Goal: Task Accomplishment & Management: Use online tool/utility

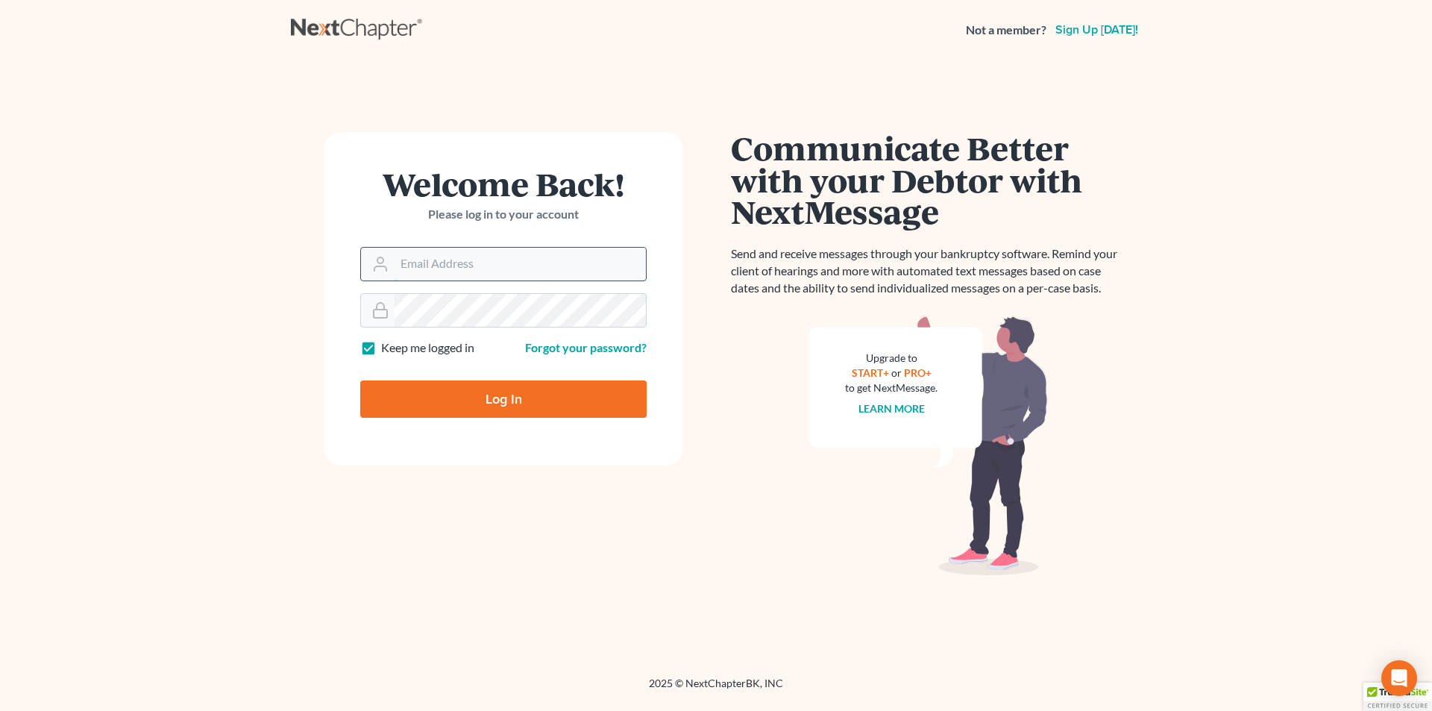
click at [424, 266] on input "Email Address" at bounding box center [520, 264] width 251 height 33
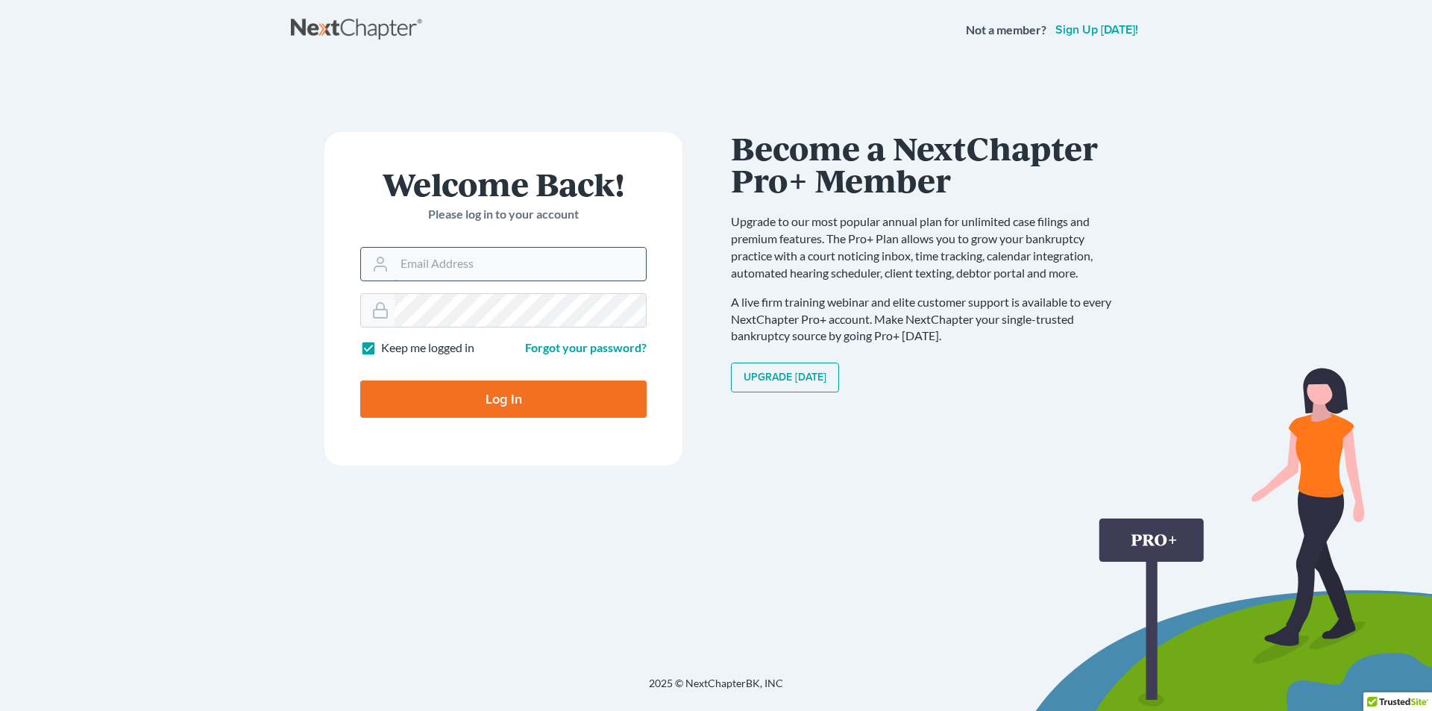
click at [424, 266] on input "Email Address" at bounding box center [520, 264] width 251 height 33
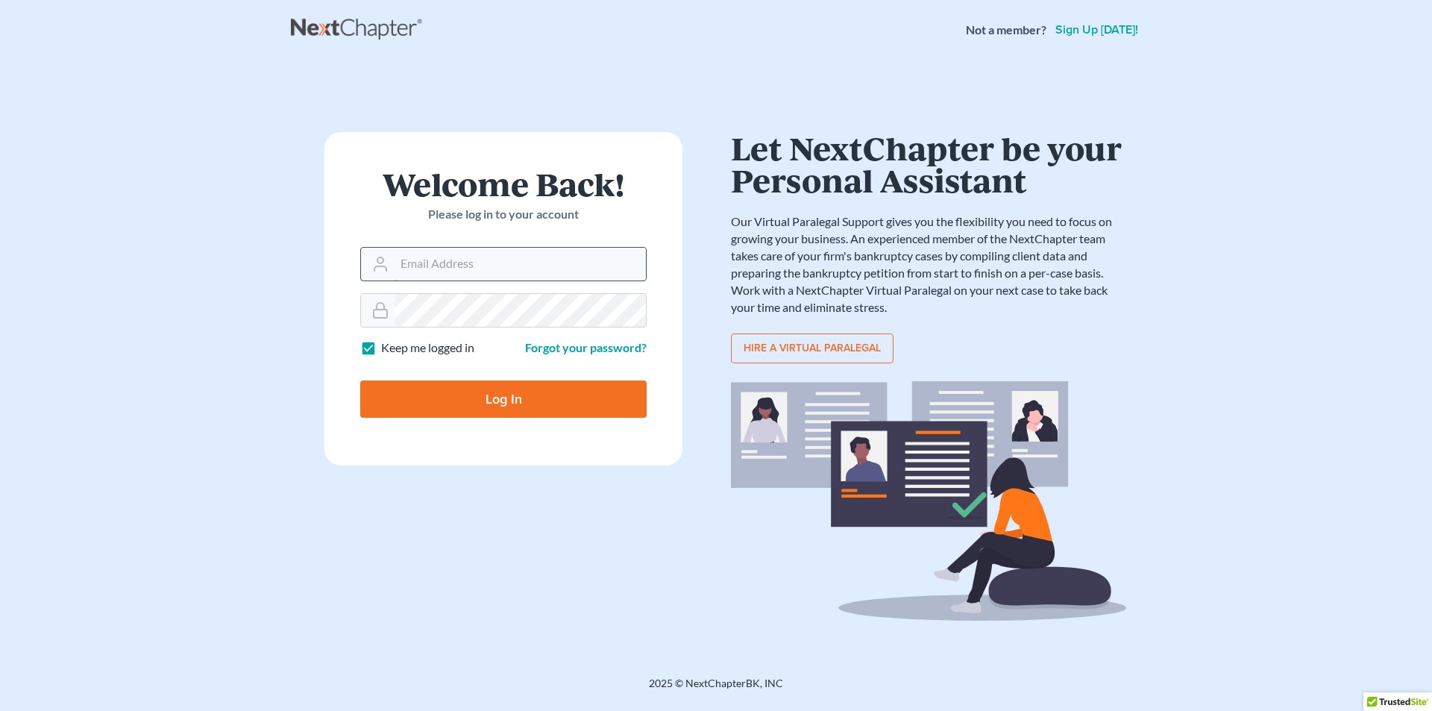
click at [424, 266] on input "Email Address" at bounding box center [520, 264] width 251 height 33
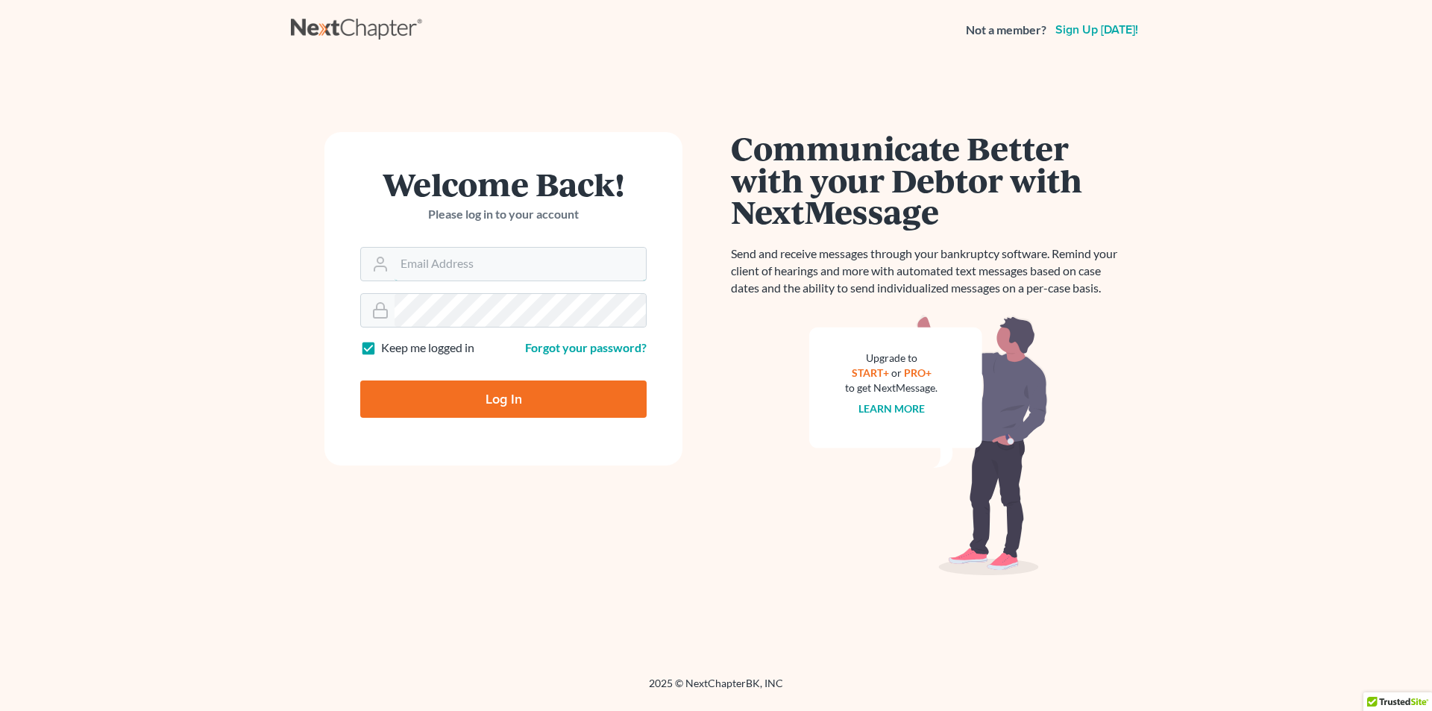
type input "LSotolongo@consumerlawattorneys.com"
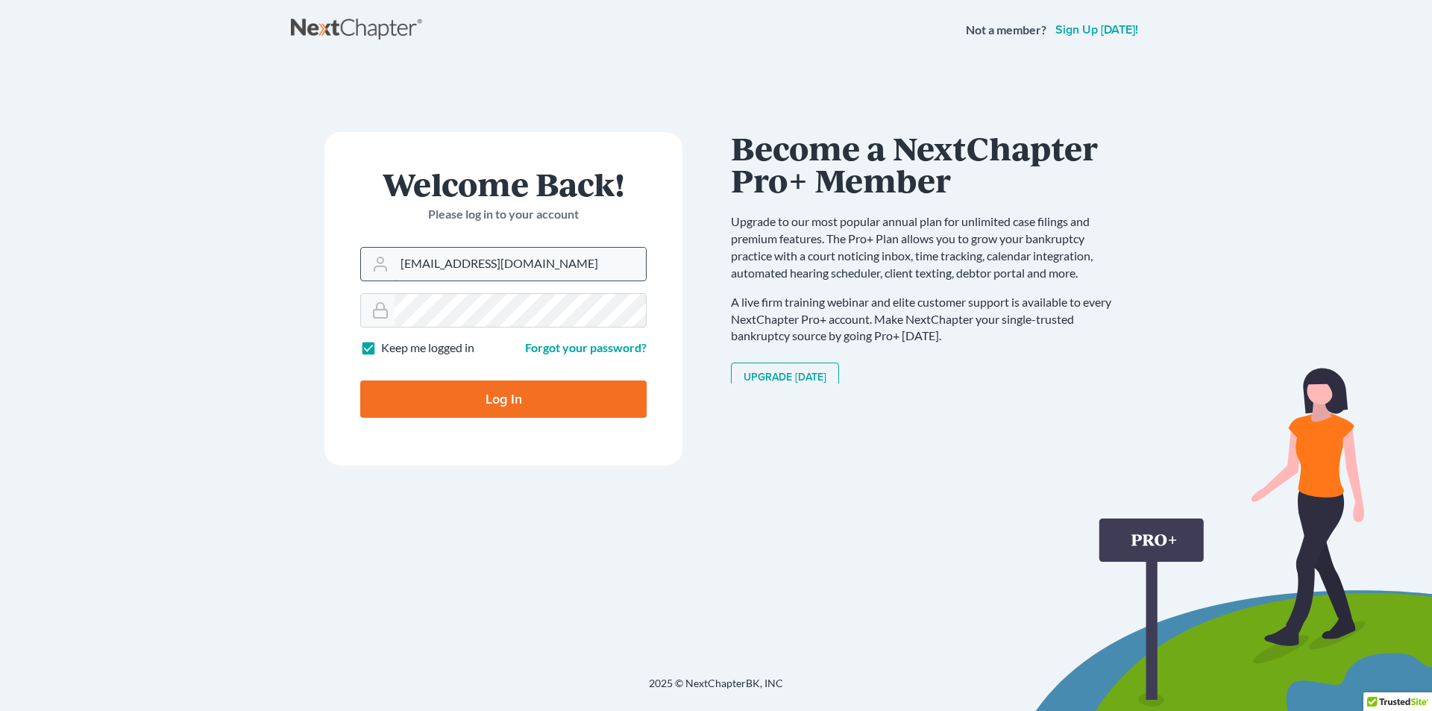
drag, startPoint x: 620, startPoint y: 263, endPoint x: 401, endPoint y: 265, distance: 218.6
click at [401, 265] on input "LSotolongo@consumerlawattorneys.com" at bounding box center [520, 264] width 251 height 33
click at [508, 263] on input "Email Address" at bounding box center [520, 264] width 251 height 33
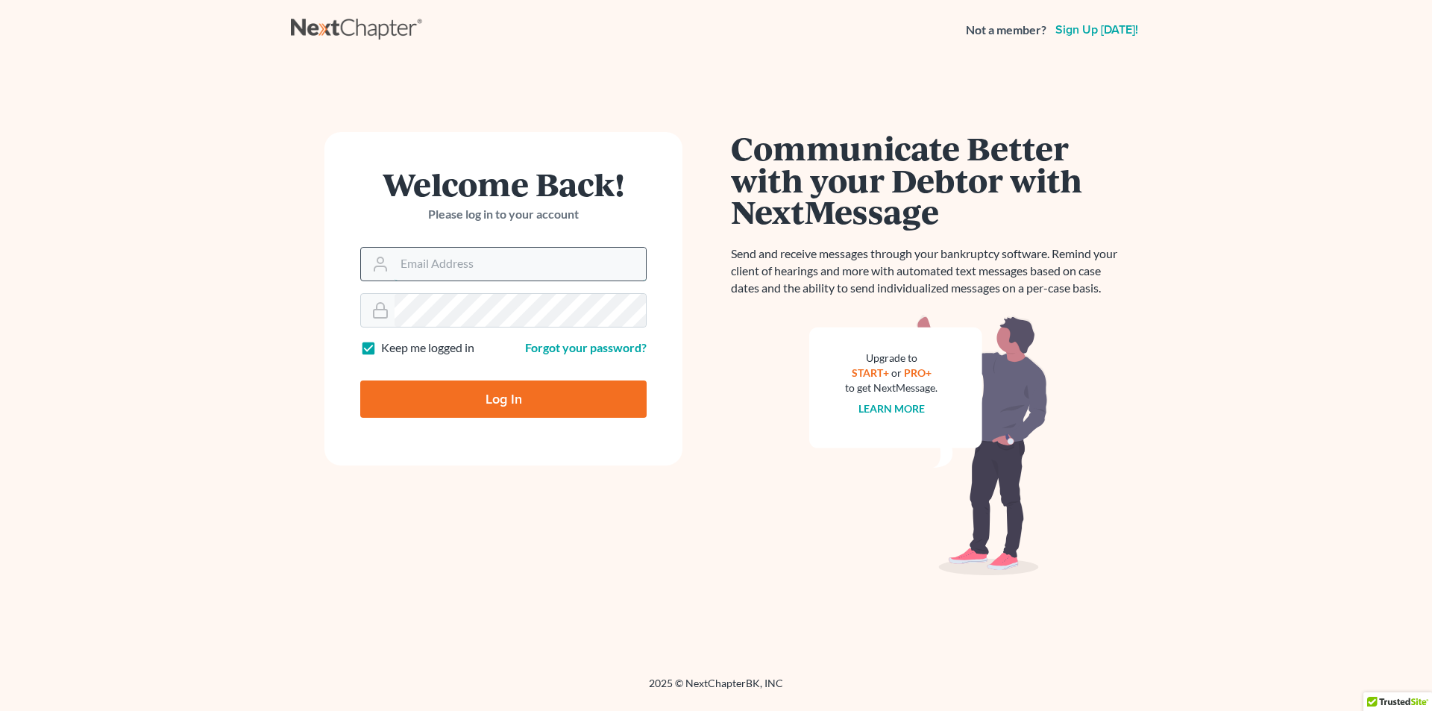
click at [457, 275] on input "Email Address" at bounding box center [520, 264] width 251 height 33
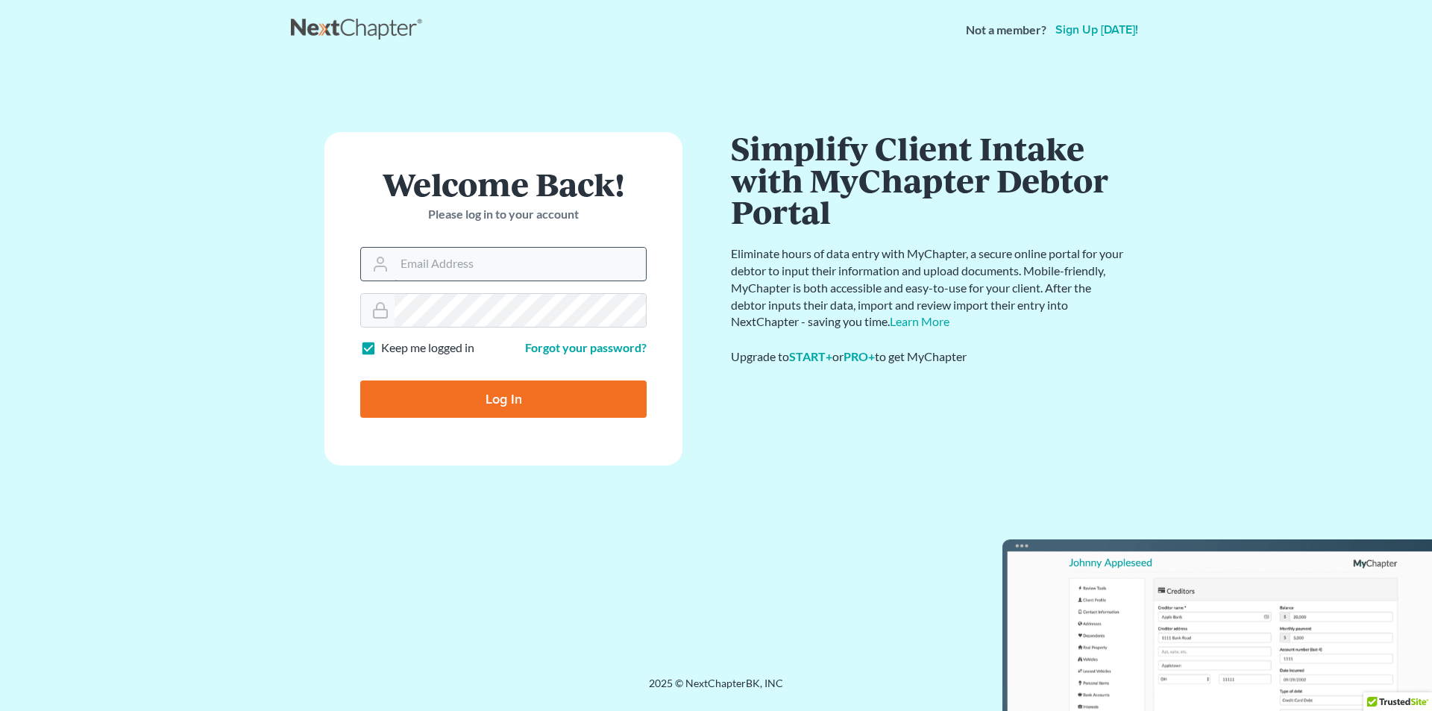
click at [456, 262] on input "Email Address" at bounding box center [520, 264] width 251 height 33
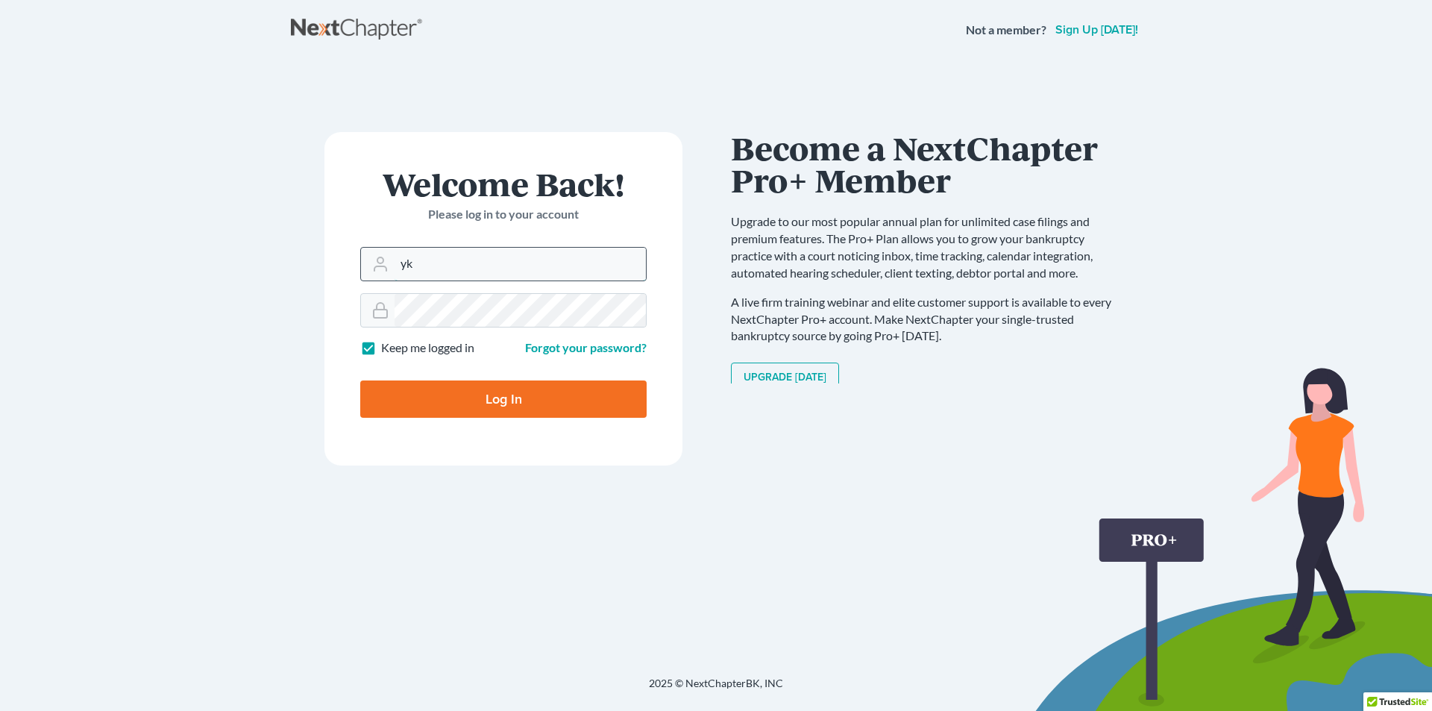
type input "y"
click at [456, 262] on input "Email Address" at bounding box center [520, 264] width 251 height 33
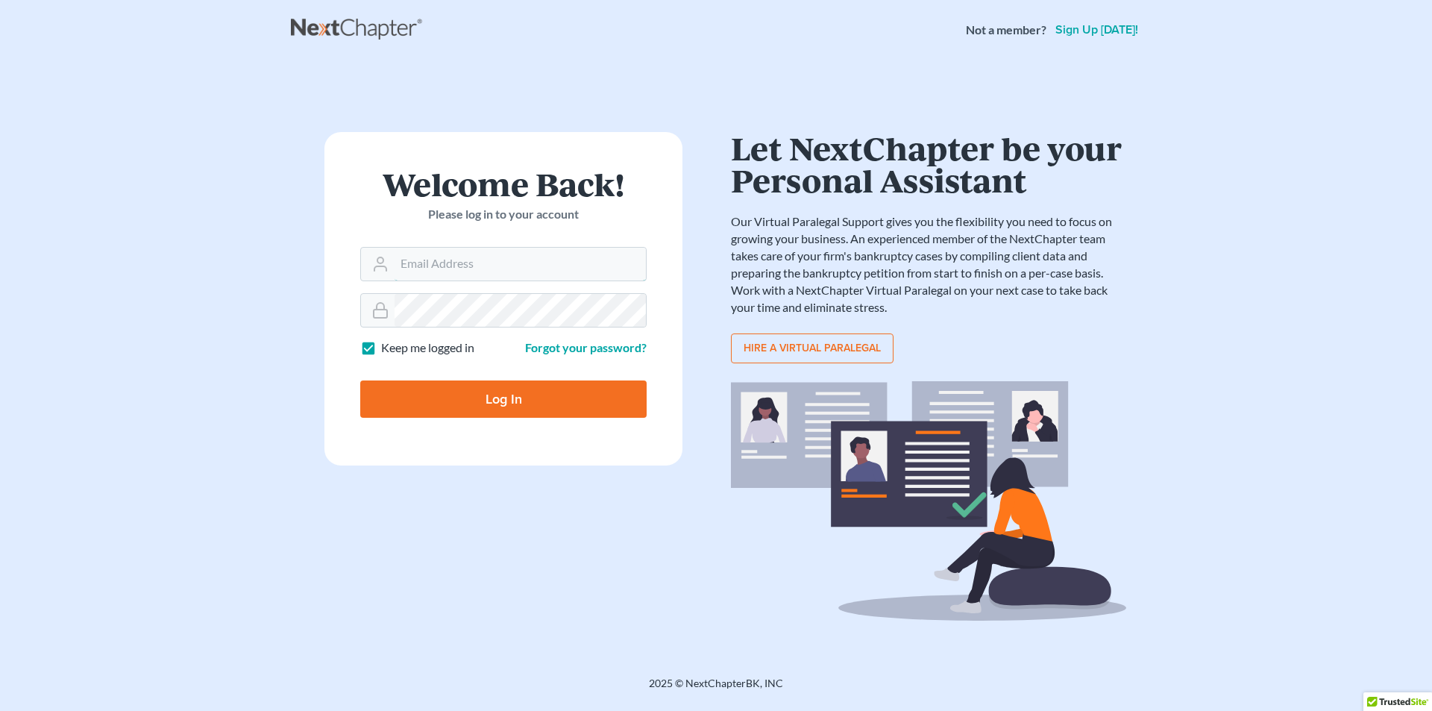
type input "LSotolongo@consumerlawattorneys.com"
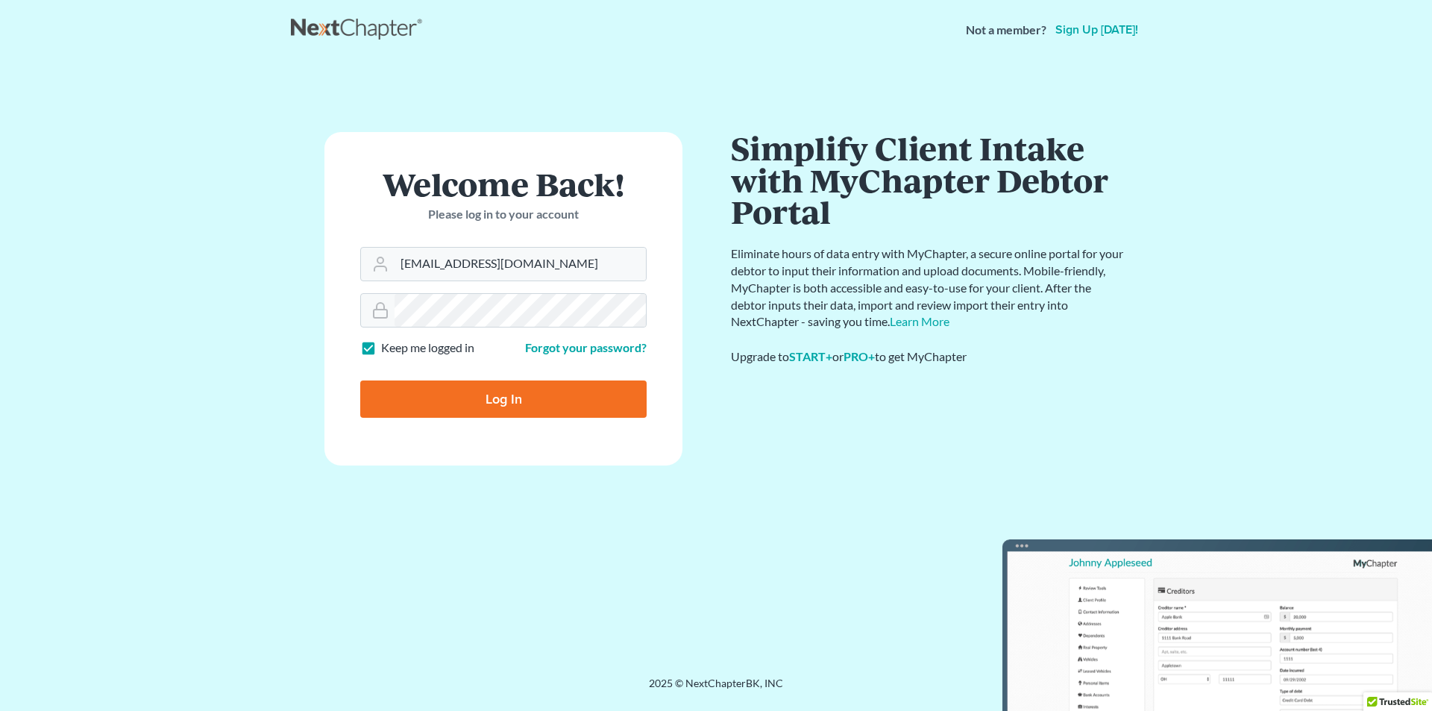
click at [524, 389] on input "Log In" at bounding box center [503, 398] width 286 height 37
type input "Thinking..."
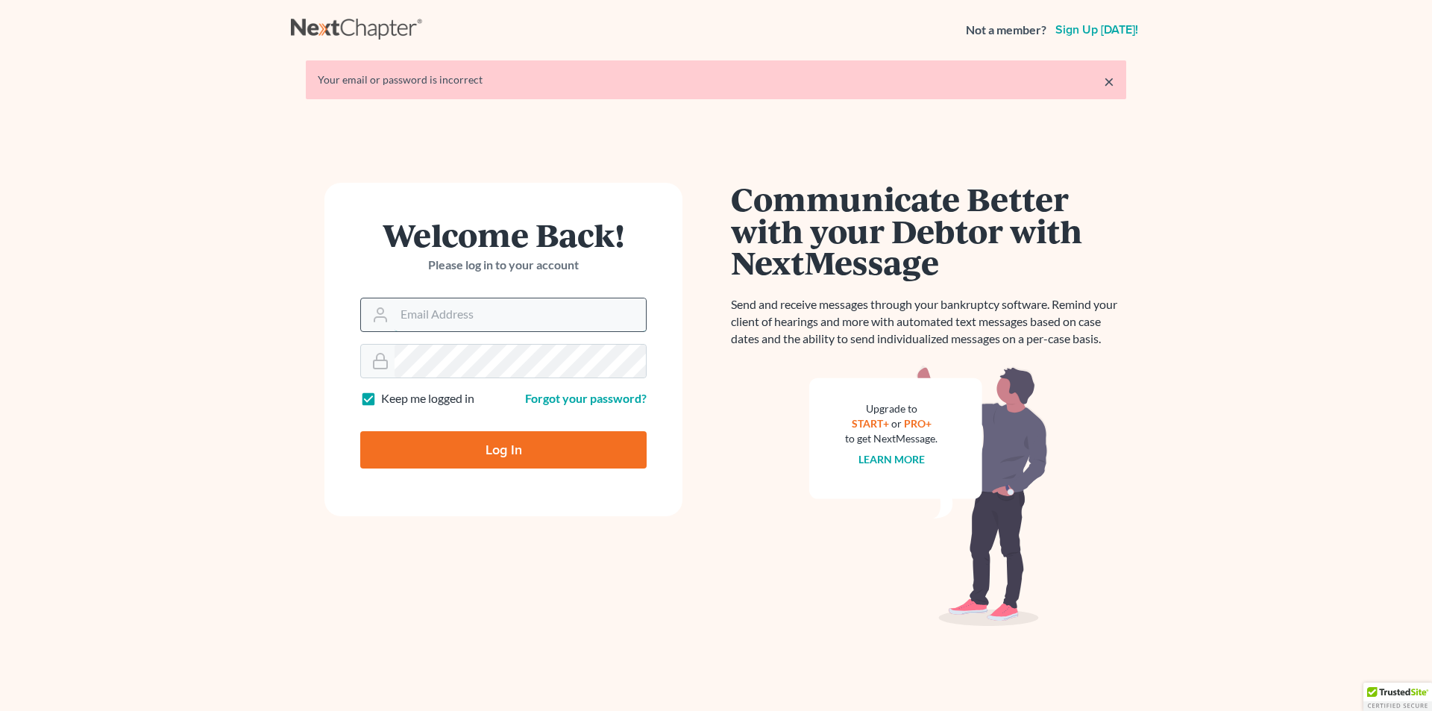
click at [476, 314] on input "Email Address" at bounding box center [520, 314] width 251 height 33
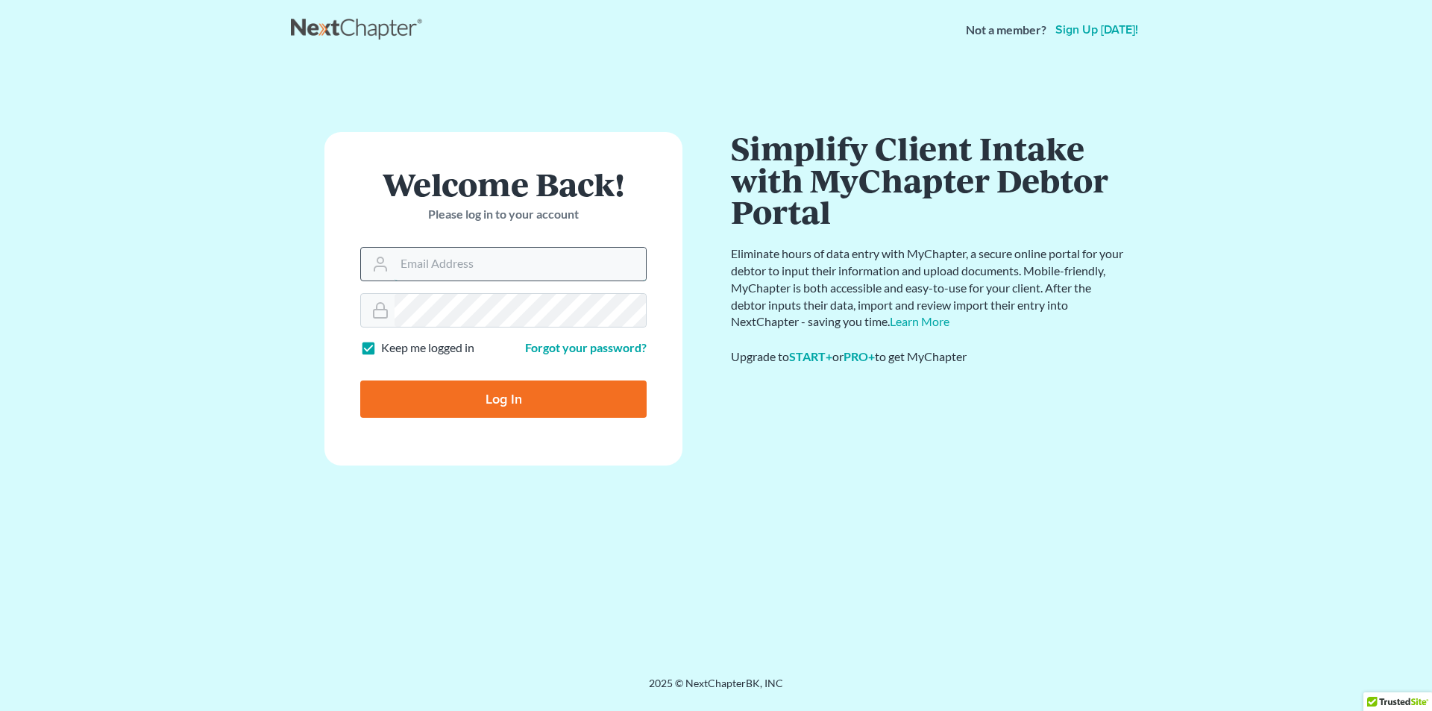
type input "rnieves@consumerlawattorneys.com"
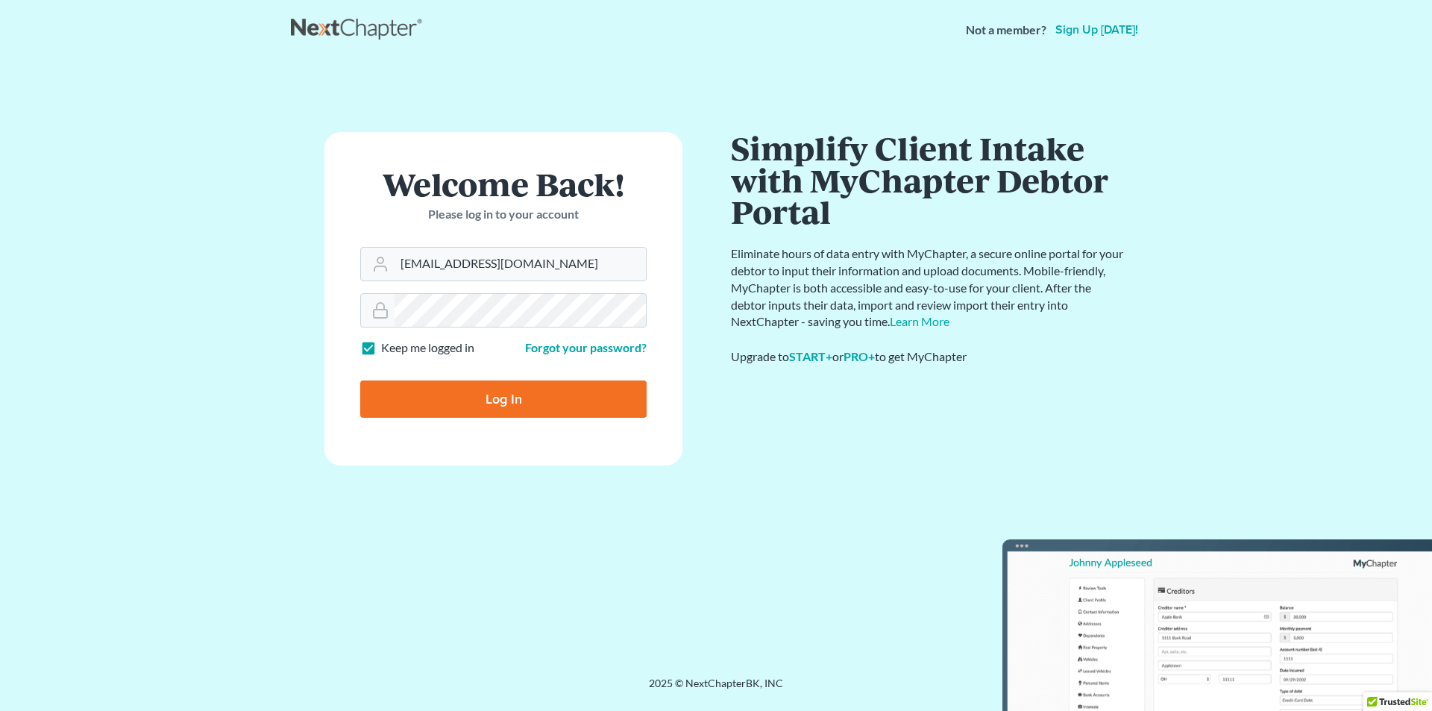
click at [496, 372] on div "Log In" at bounding box center [503, 393] width 286 height 49
click at [589, 274] on input "rnieves@consumerlawattorneys.com" at bounding box center [520, 264] width 251 height 33
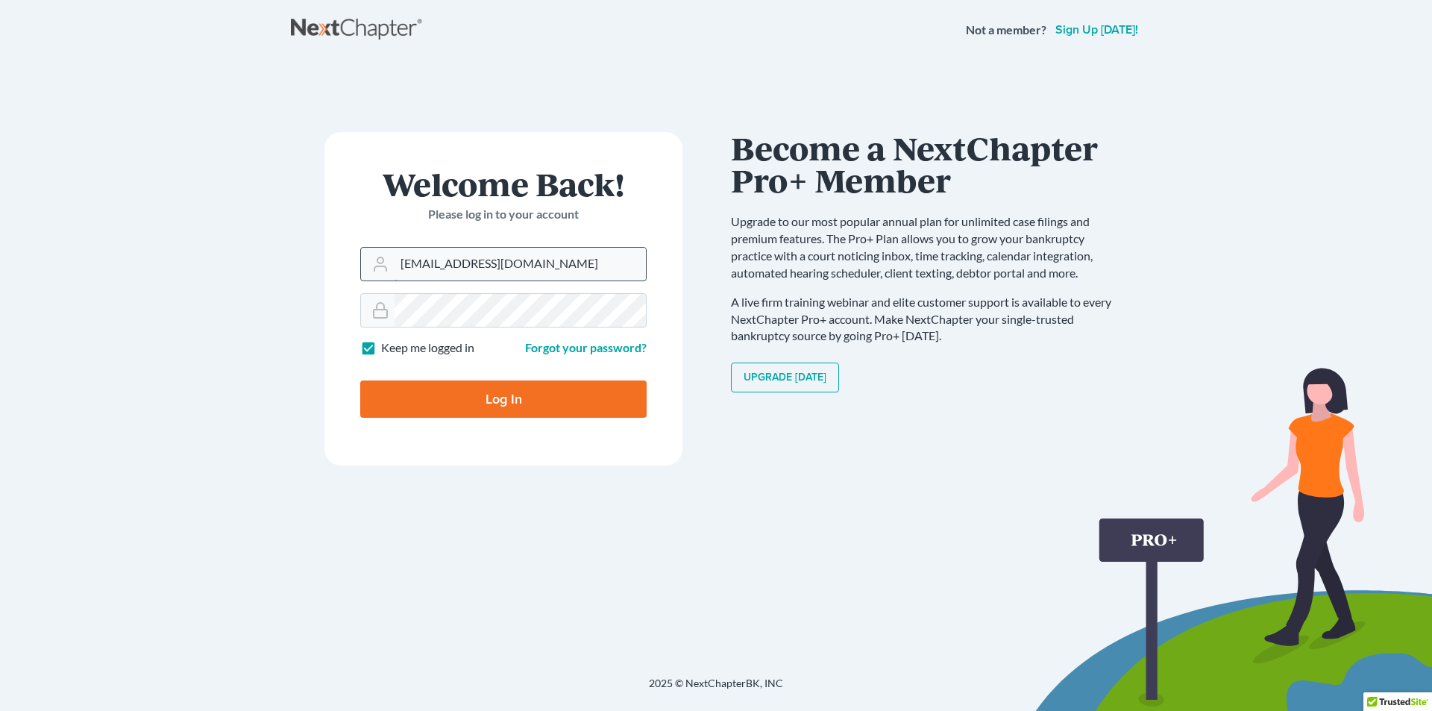
drag, startPoint x: 598, startPoint y: 272, endPoint x: 402, endPoint y: 278, distance: 196.3
click at [402, 278] on input "rnieves@consumerlawattorneys.com" at bounding box center [520, 264] width 251 height 33
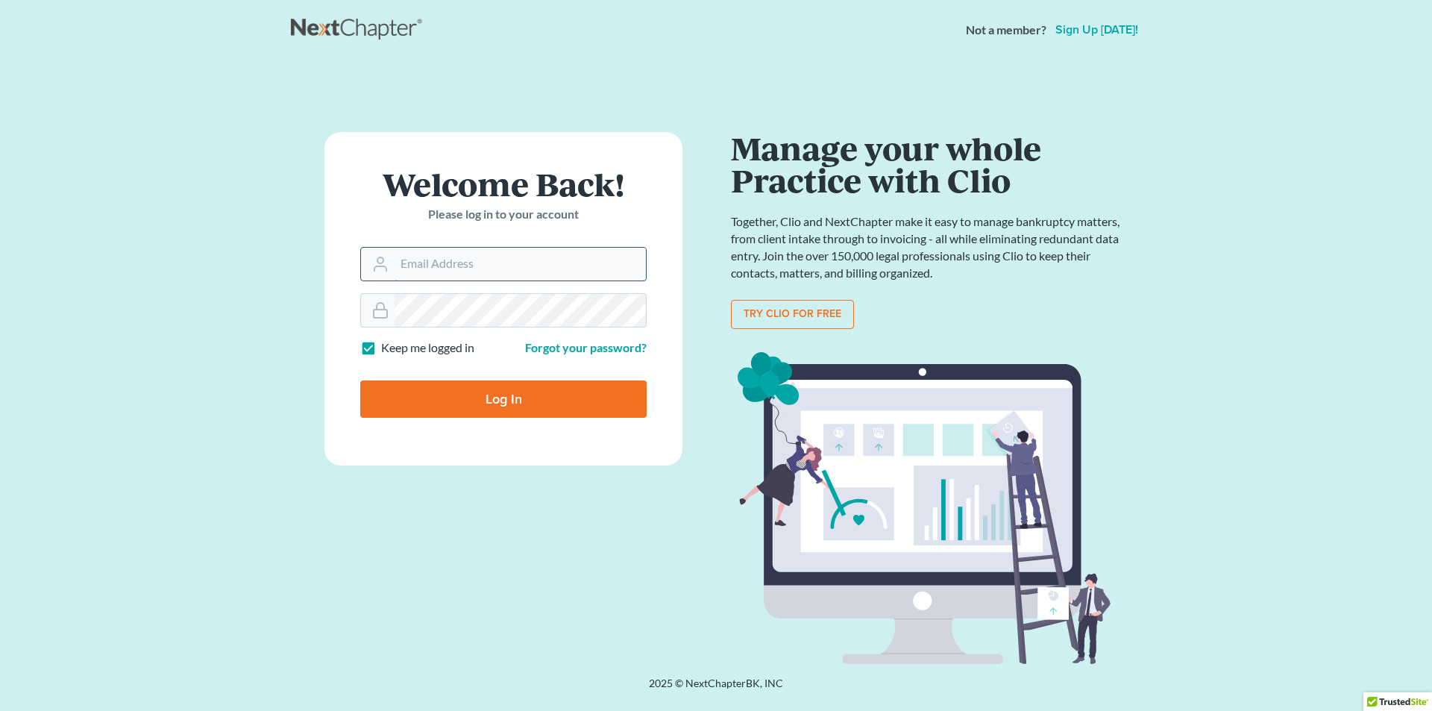
click at [404, 251] on input "Email Address" at bounding box center [520, 264] width 251 height 33
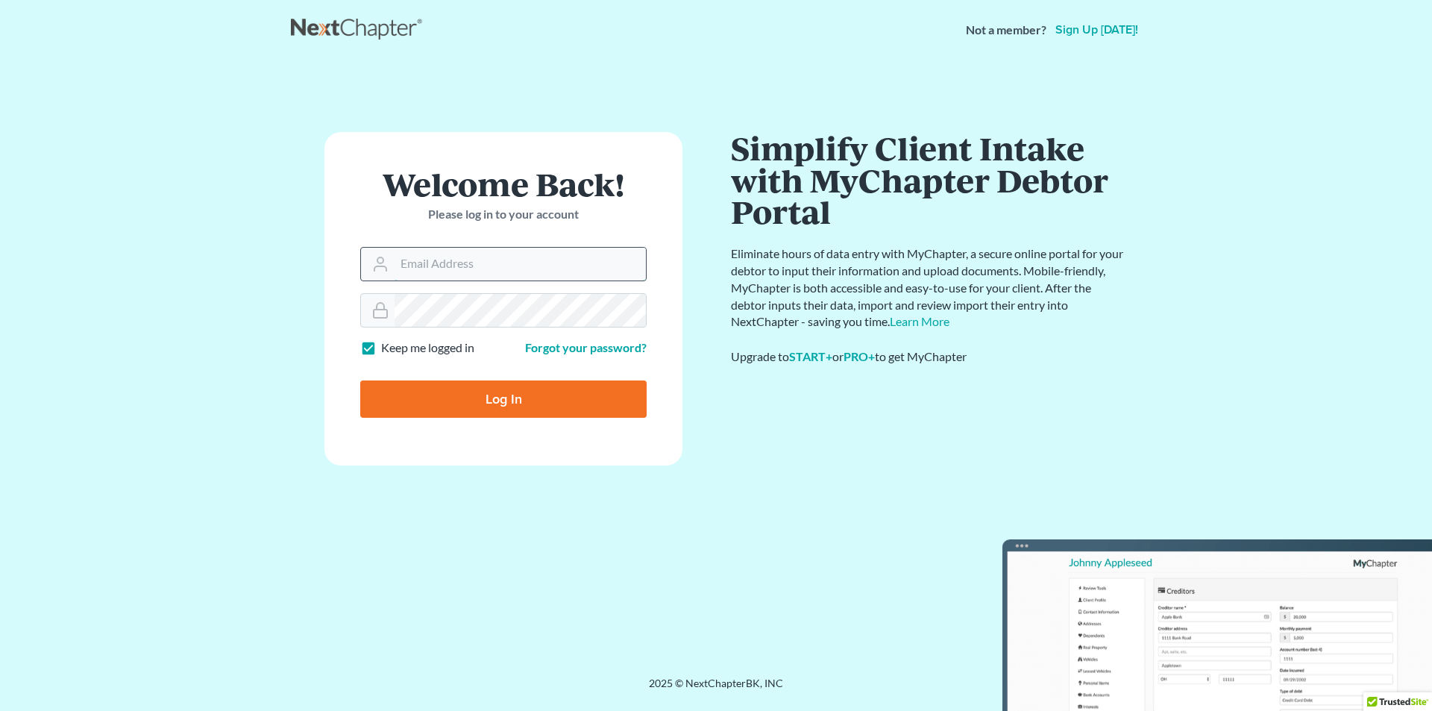
type input "LSotolongo@consumerlawattorneys.com"
click at [360, 380] on input "Log In" at bounding box center [503, 398] width 286 height 37
type input "Thinking..."
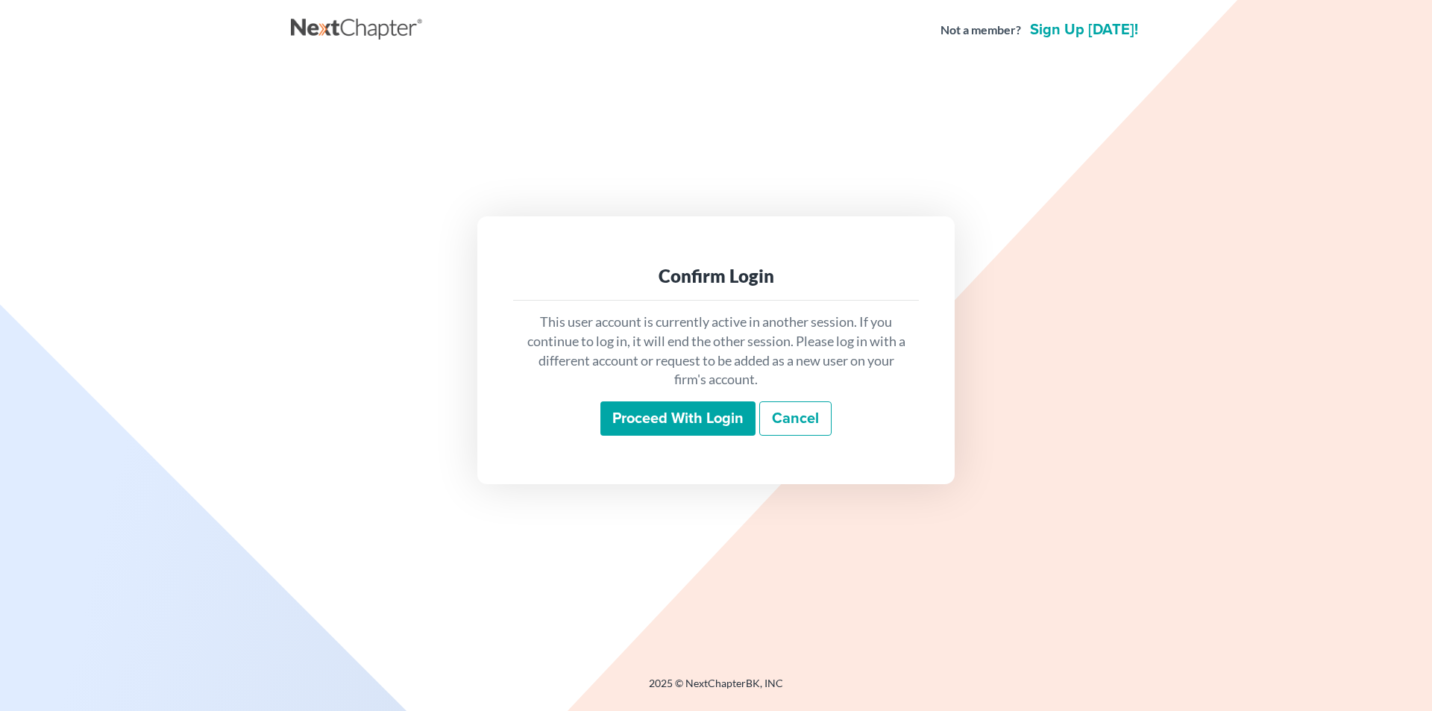
click at [642, 417] on input "Proceed with login" at bounding box center [678, 418] width 155 height 34
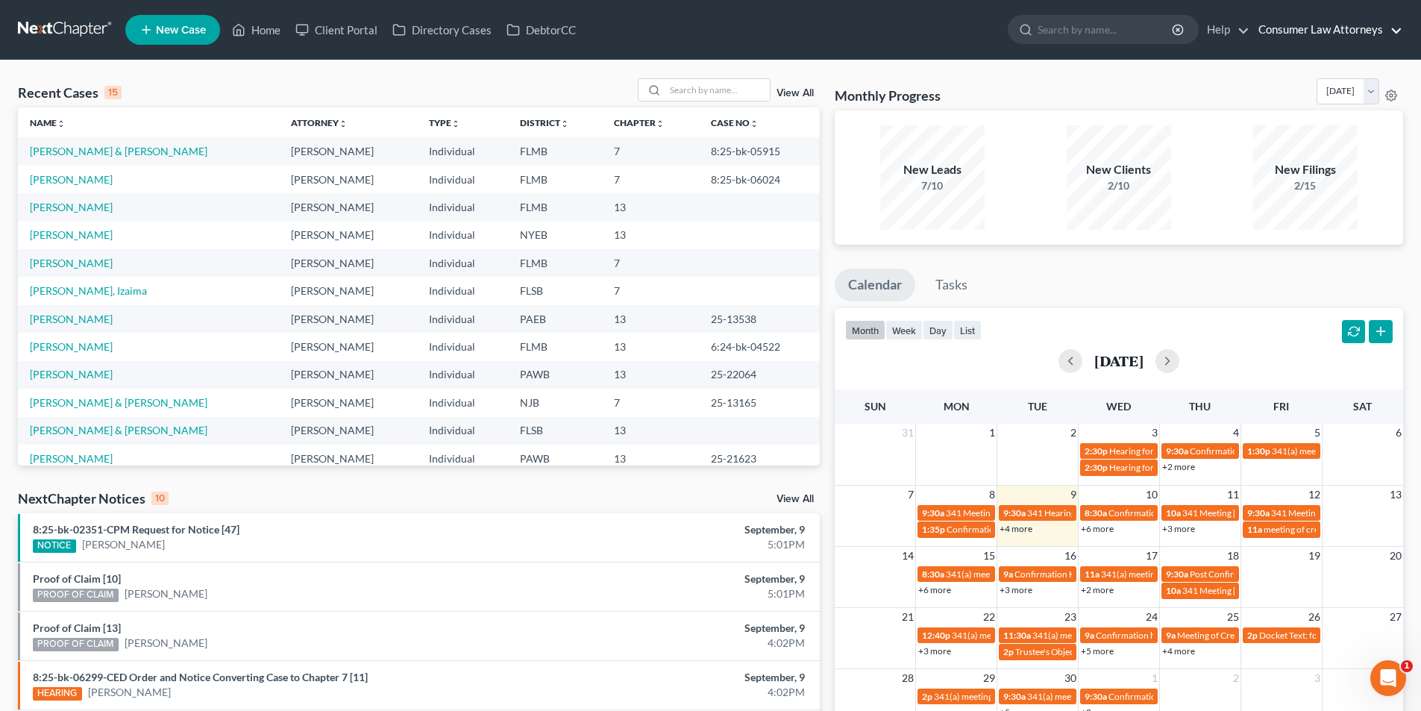
click at [1269, 32] on link "Consumer Law Attorneys" at bounding box center [1326, 29] width 151 height 27
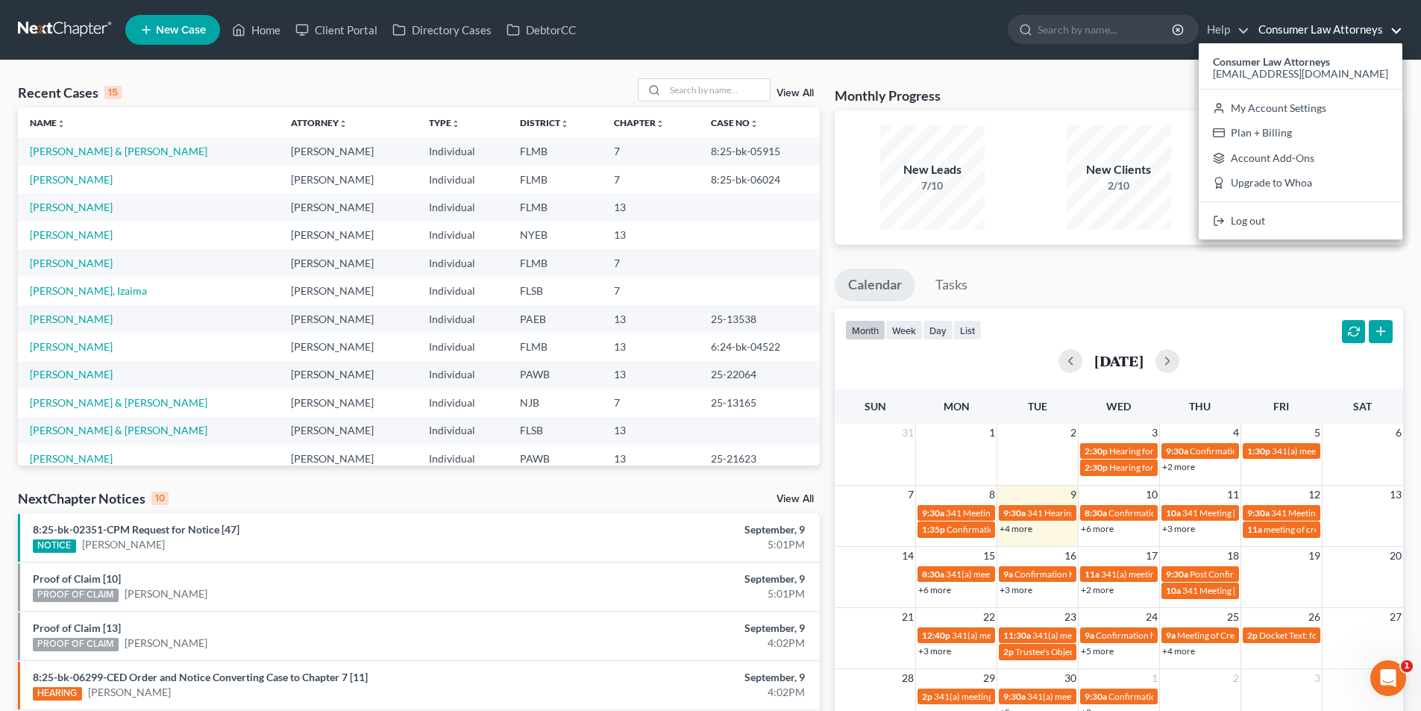
click at [257, 263] on td "[PERSON_NAME]" at bounding box center [148, 263] width 261 height 28
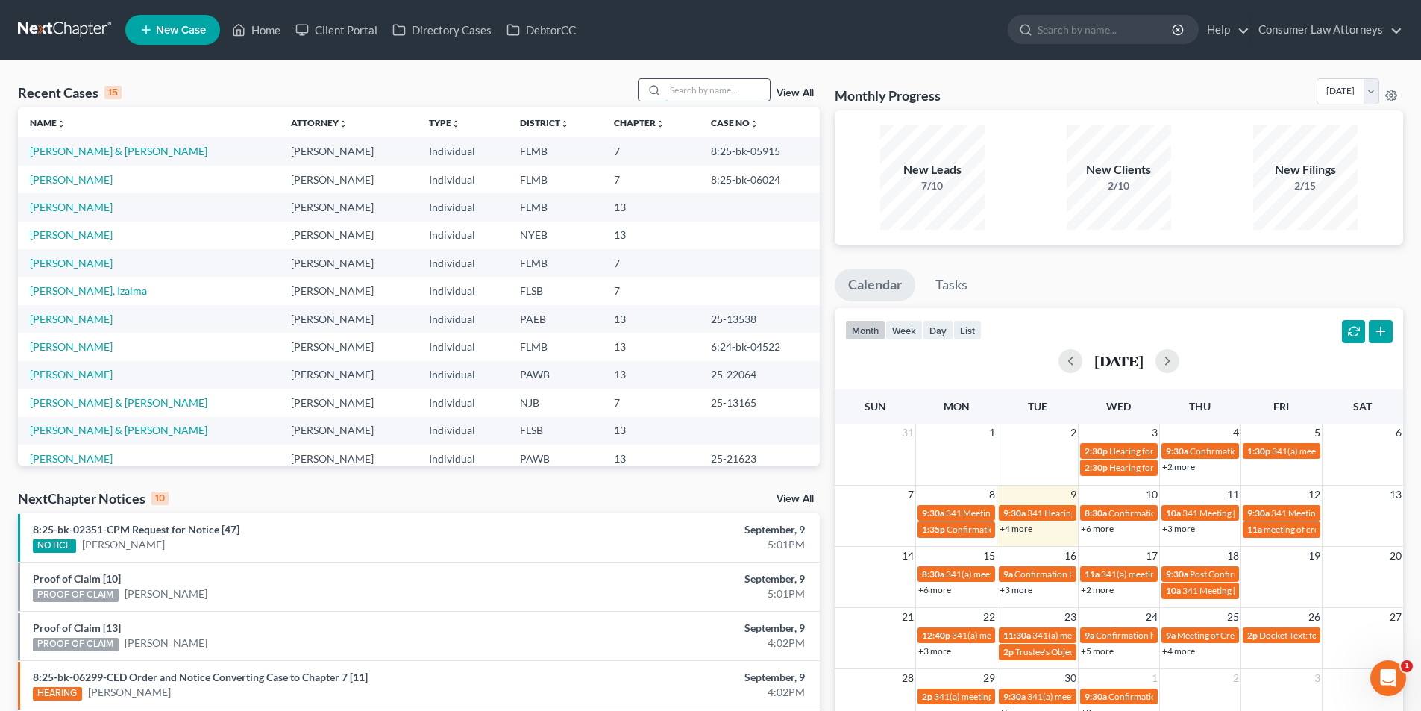
click at [704, 88] on input "search" at bounding box center [717, 90] width 104 height 22
click at [94, 212] on td "Netram, Chris" at bounding box center [148, 207] width 261 height 28
click at [86, 206] on link "Netram, Chris" at bounding box center [71, 207] width 83 height 13
select select "10"
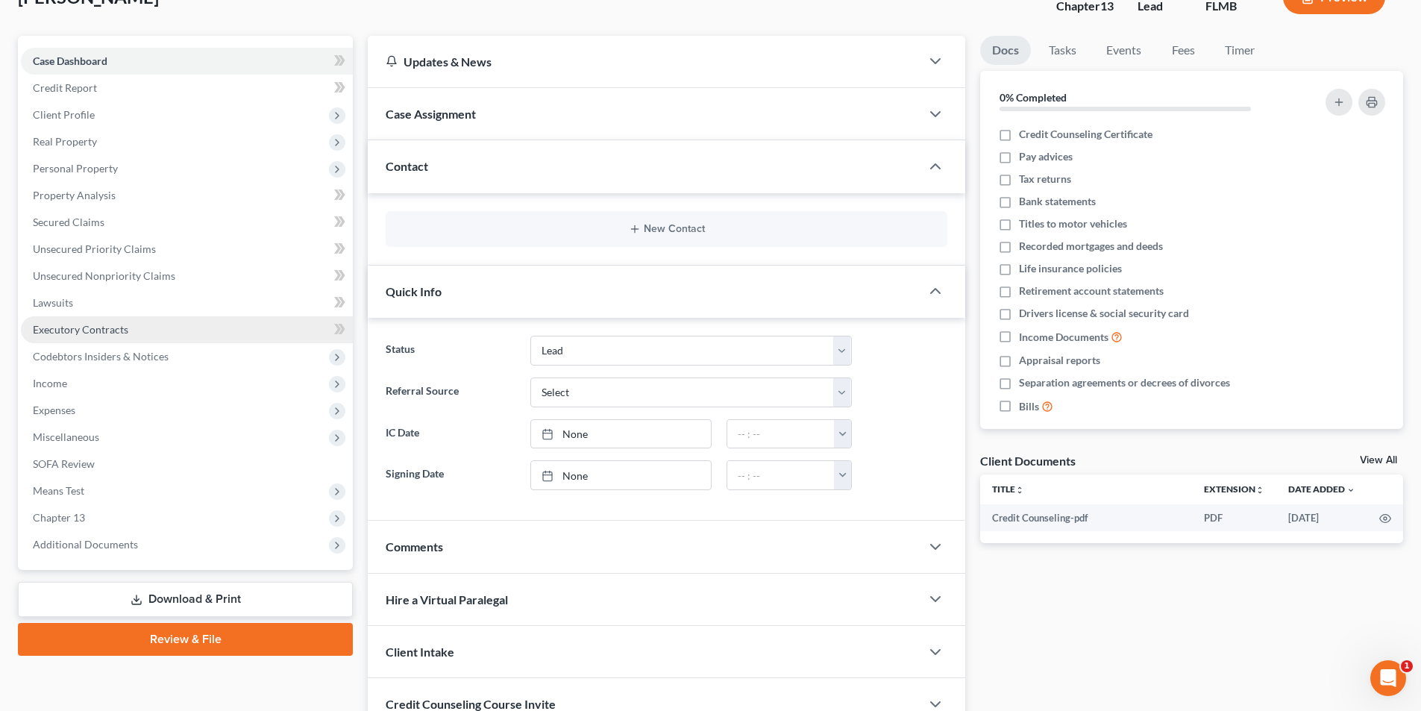
scroll to position [236, 0]
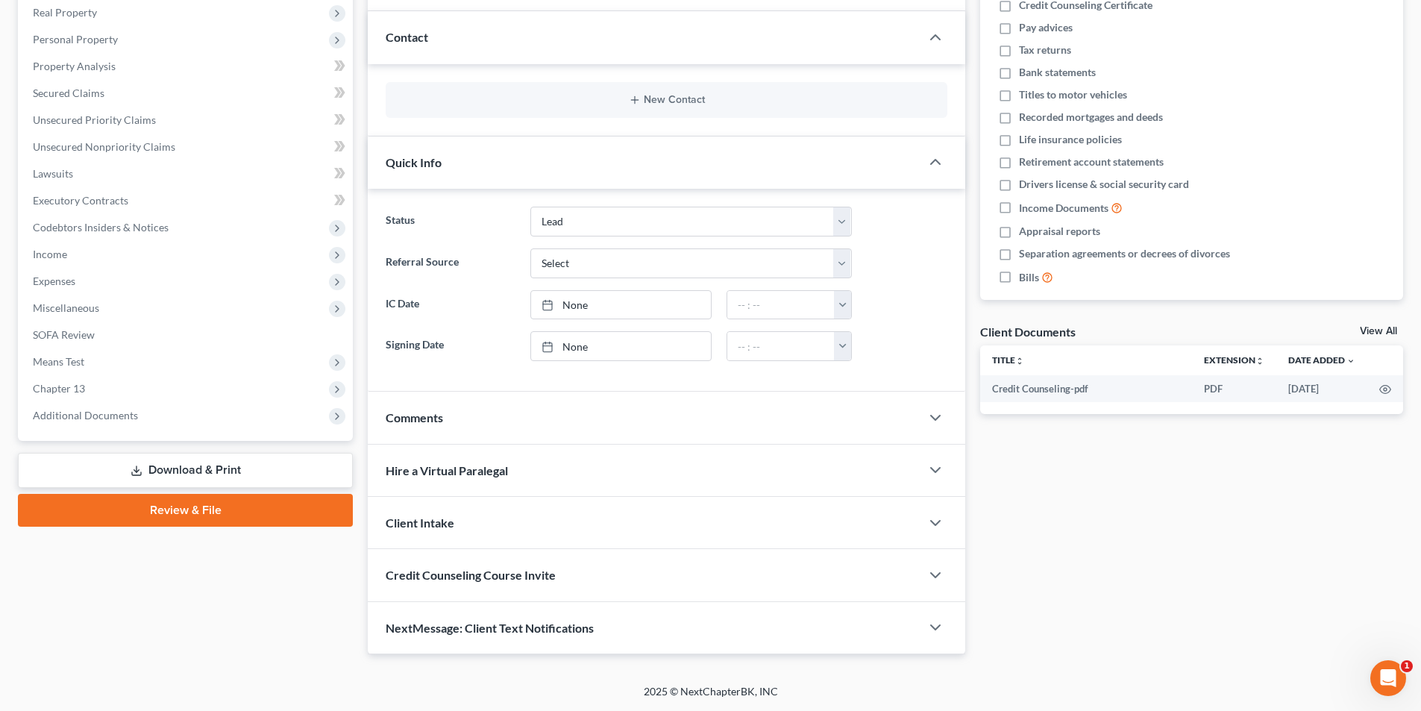
click at [203, 510] on link "Review & File" at bounding box center [185, 510] width 335 height 33
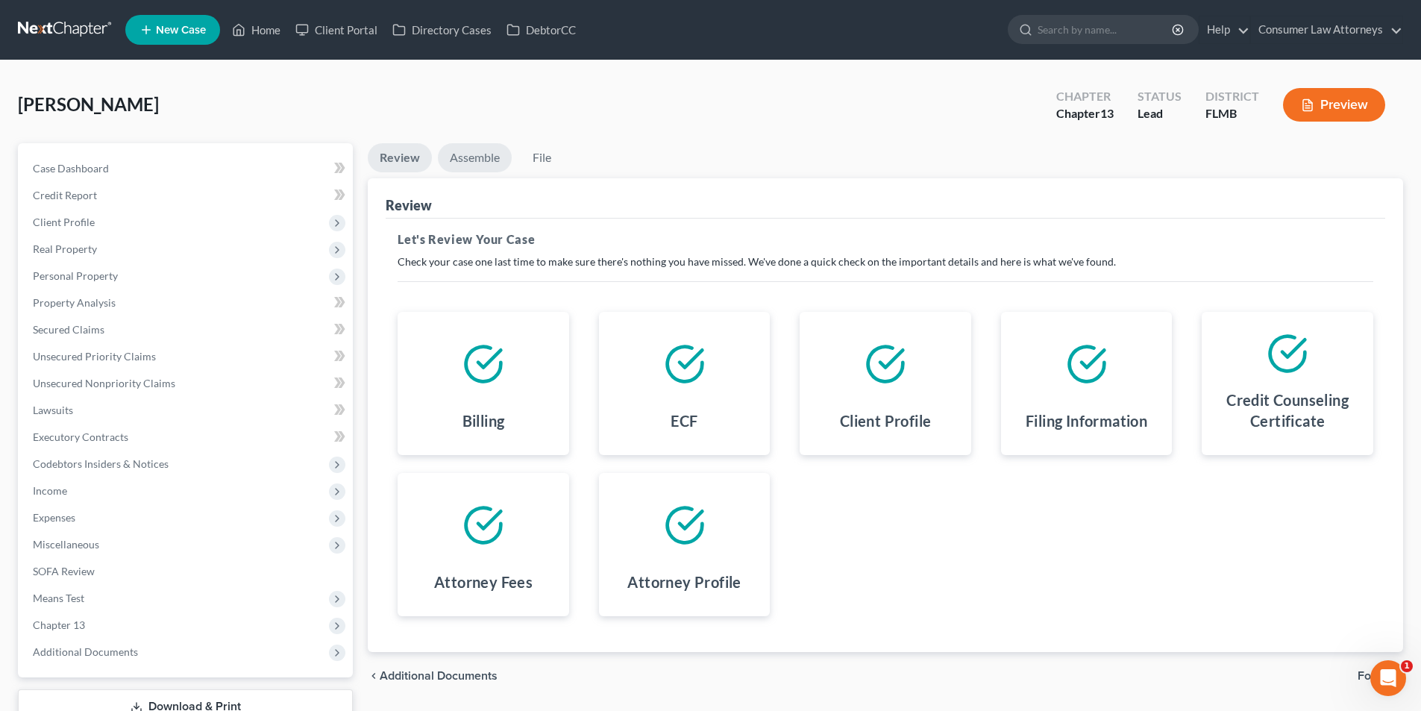
click at [483, 159] on link "Assemble" at bounding box center [475, 157] width 74 height 29
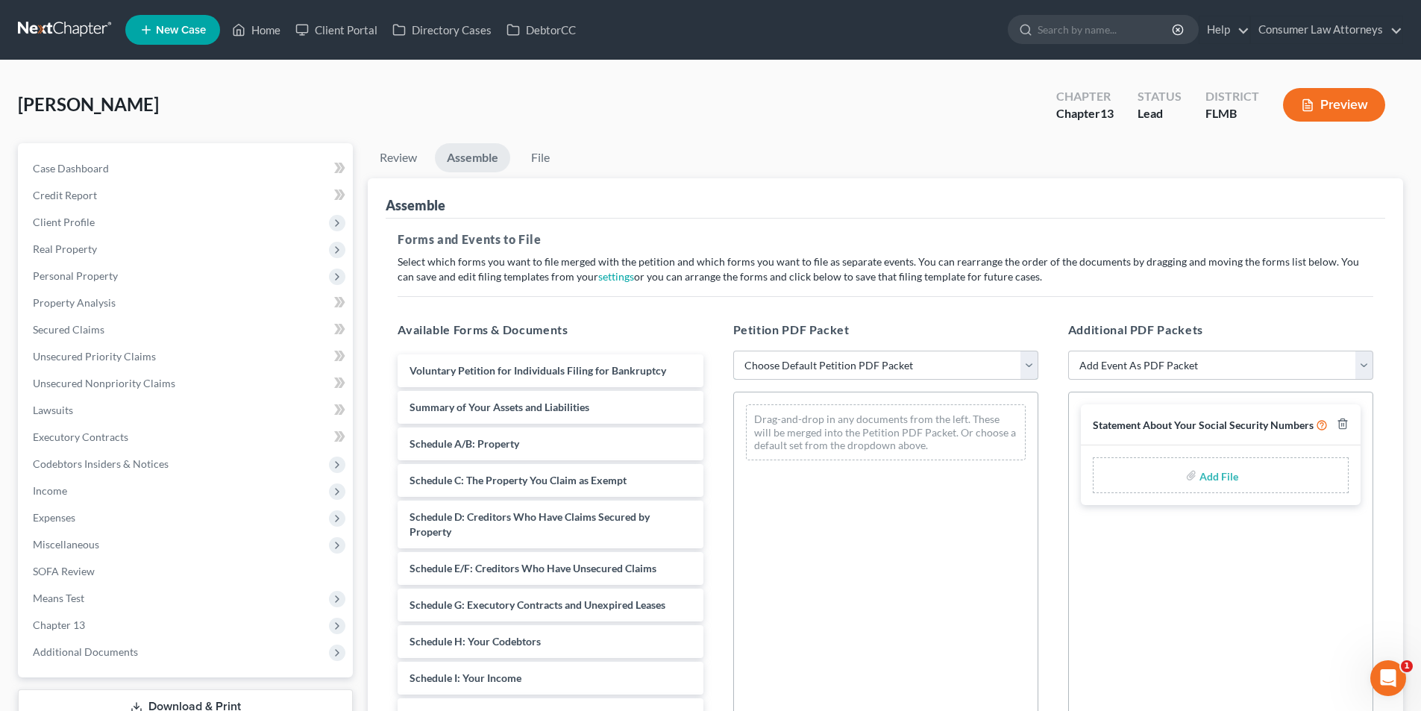
click at [1030, 366] on select "Choose Default Petition PDF Packet Complete Bankruptcy Petition (all forms and …" at bounding box center [885, 366] width 305 height 30
select select "1"
click at [733, 351] on select "Choose Default Petition PDF Packet Complete Bankruptcy Petition (all forms and …" at bounding box center [885, 366] width 305 height 30
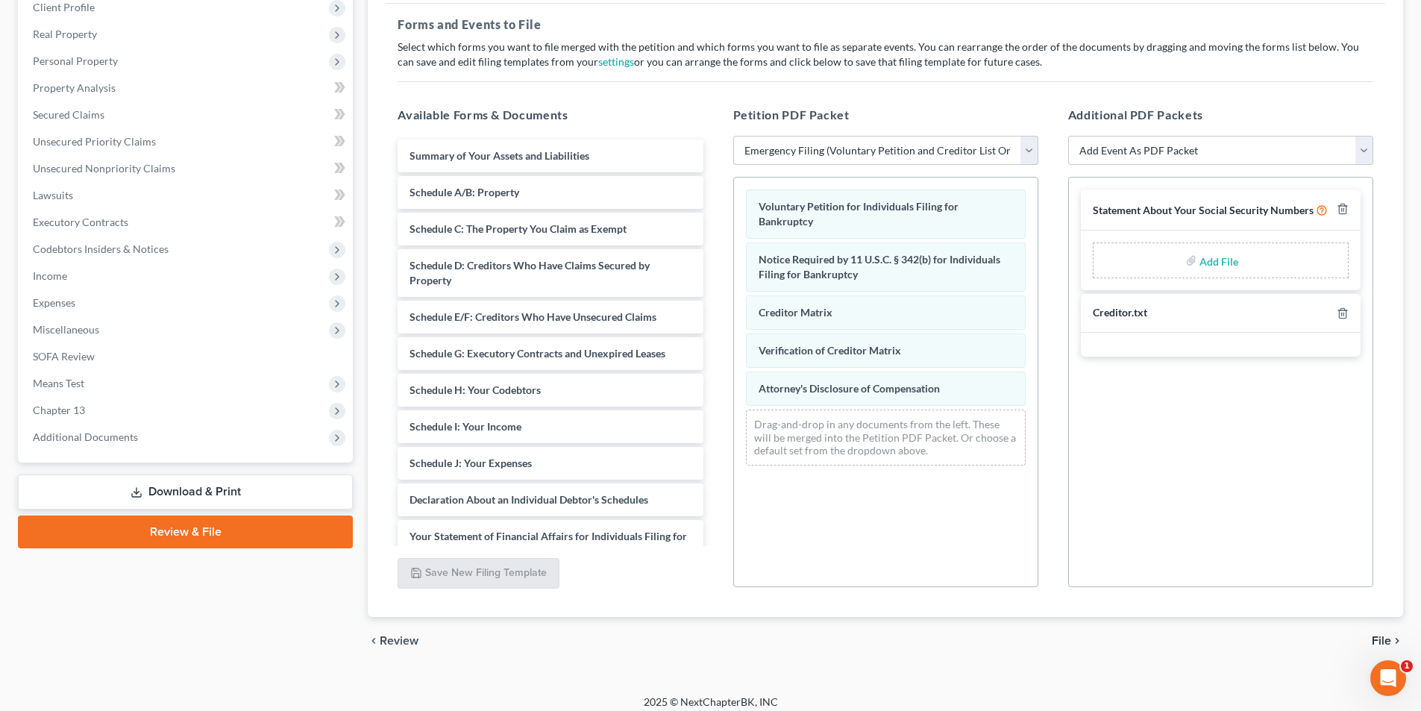
scroll to position [225, 0]
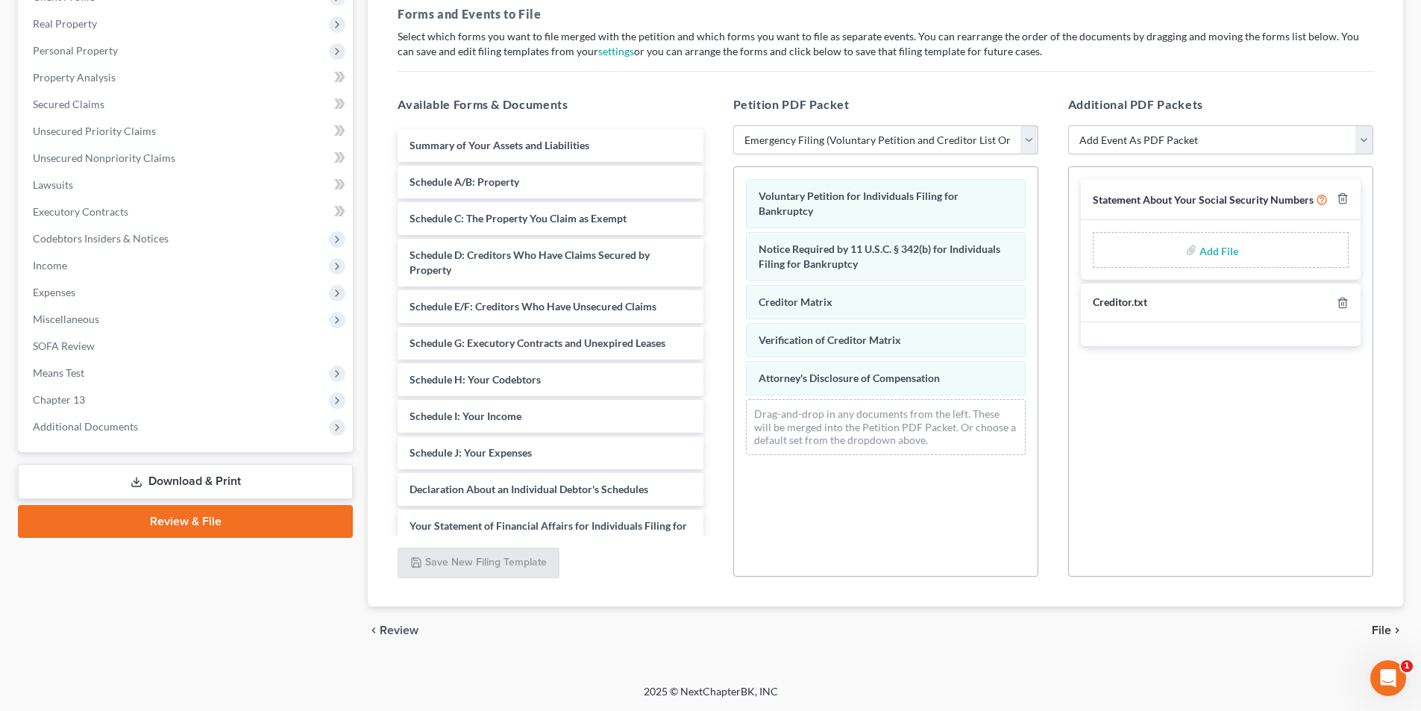
click at [1362, 144] on select "Add Event As PDF Packet Amended Chapter 13 Plan Amended Creditor Matrix (Fee)- …" at bounding box center [1220, 140] width 305 height 30
select select "5"
click at [1068, 125] on select "Add Event As PDF Packet Amended Chapter 13 Plan Amended Creditor Matrix (Fee)- …" at bounding box center [1220, 140] width 305 height 30
select select
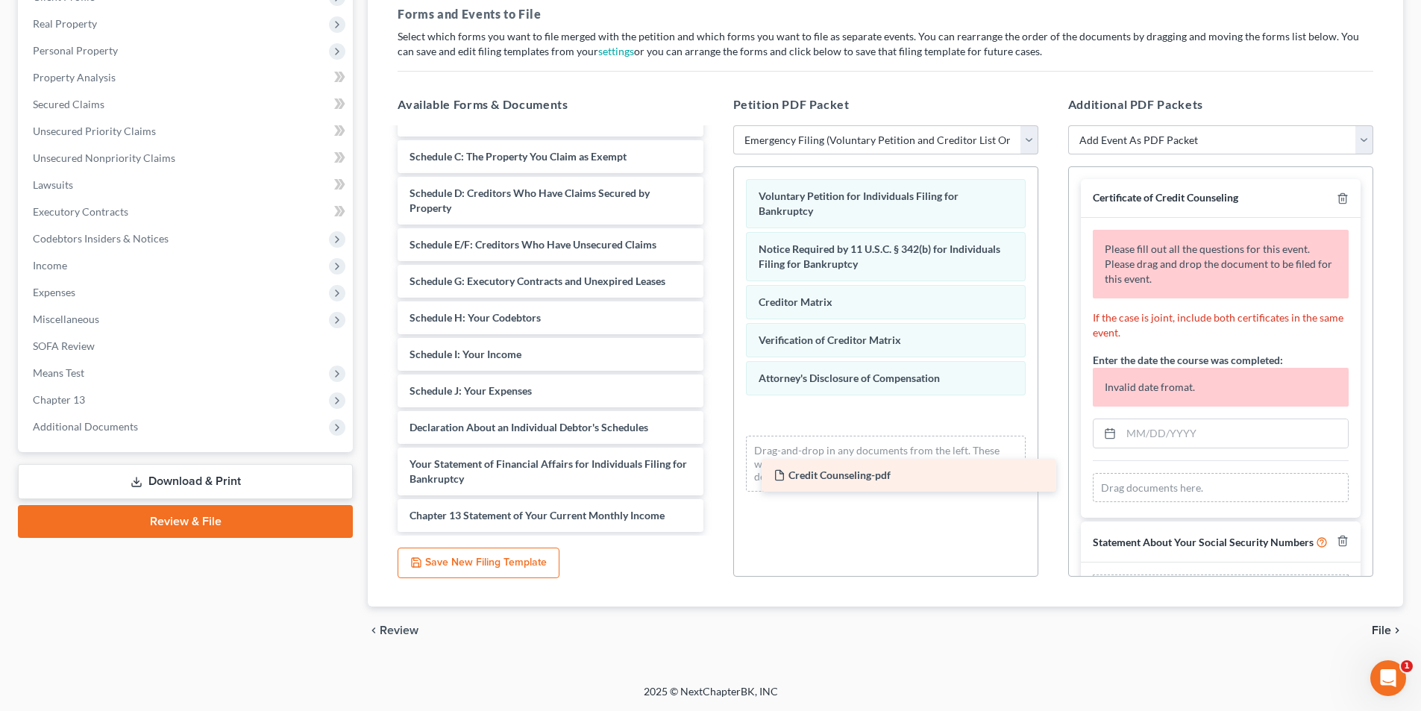
scroll to position [62, 0]
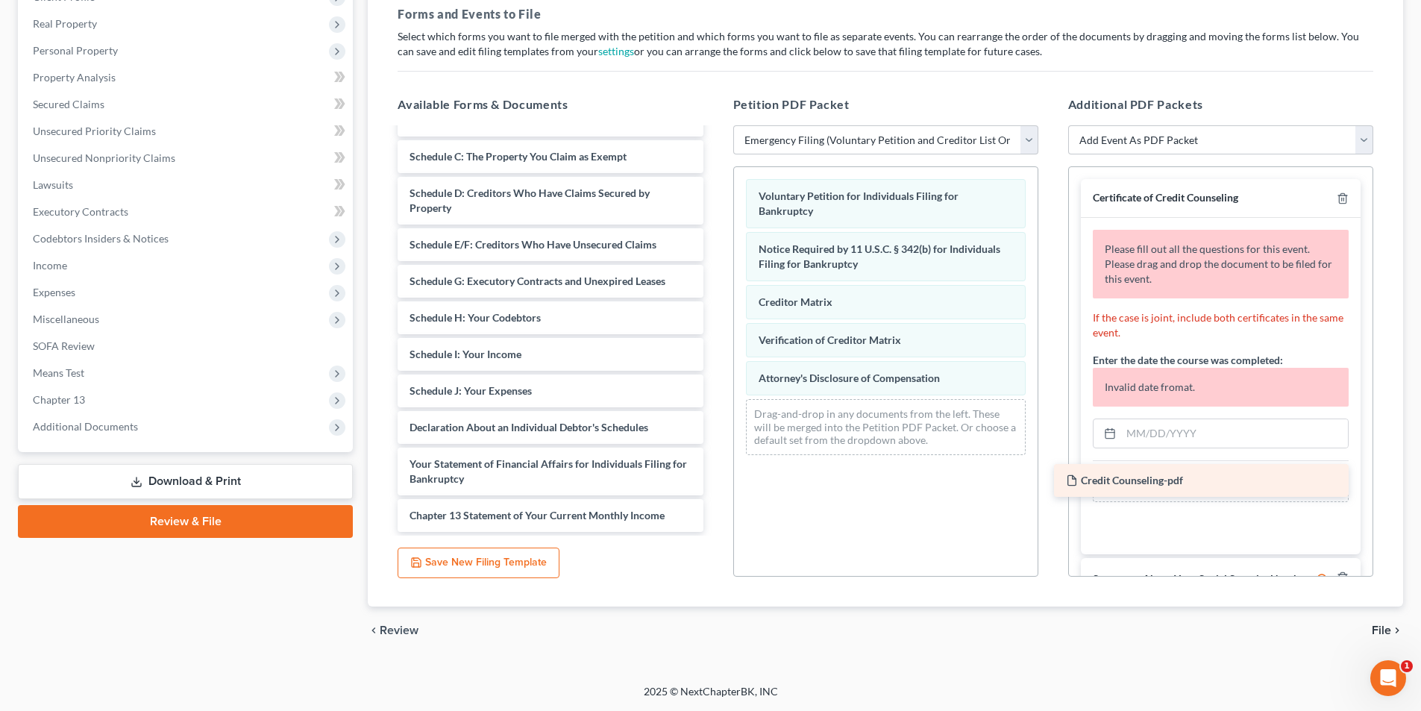
drag, startPoint x: 498, startPoint y: 513, endPoint x: 1152, endPoint y: 477, distance: 655.3
click at [715, 478] on div "Credit Counseling-pdf Summary of Your Assets and Liabilities Schedule A/B: Prop…" at bounding box center [550, 299] width 329 height 465
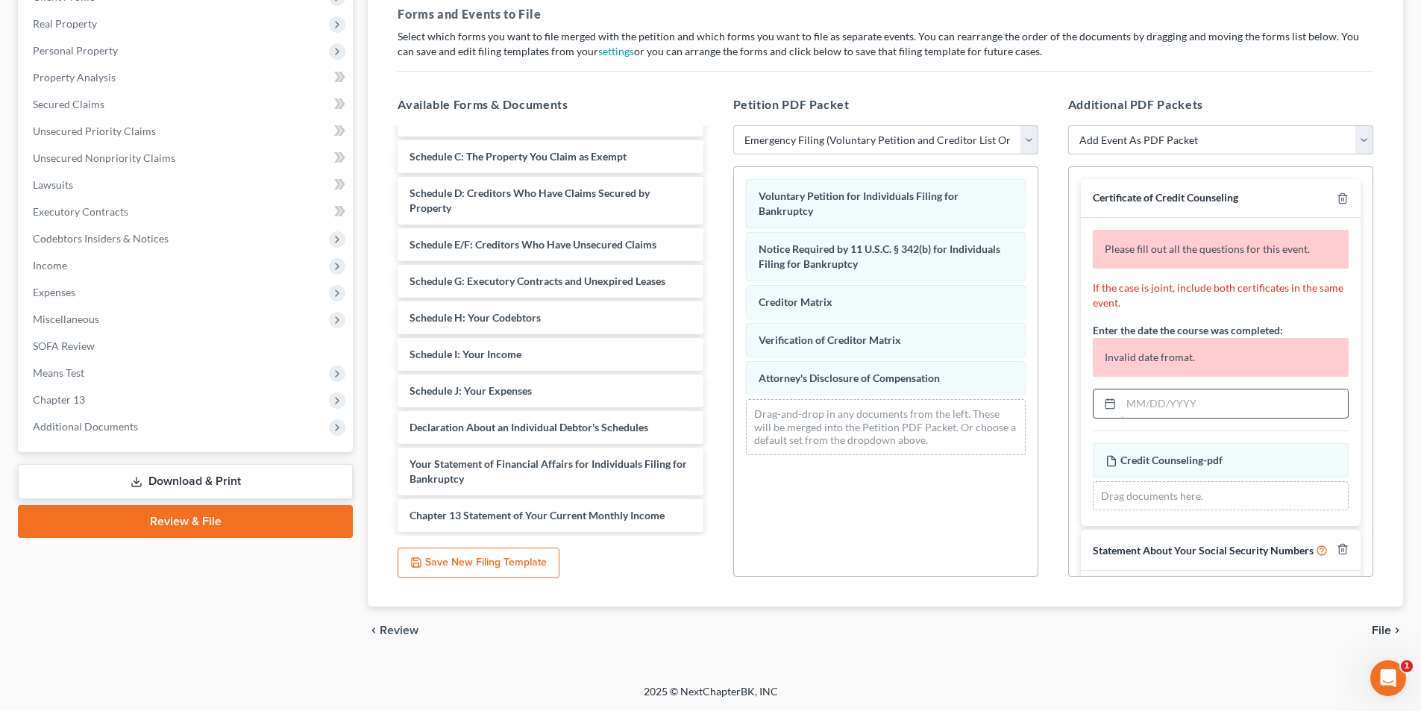
click at [1143, 408] on input "text" at bounding box center [1234, 403] width 227 height 28
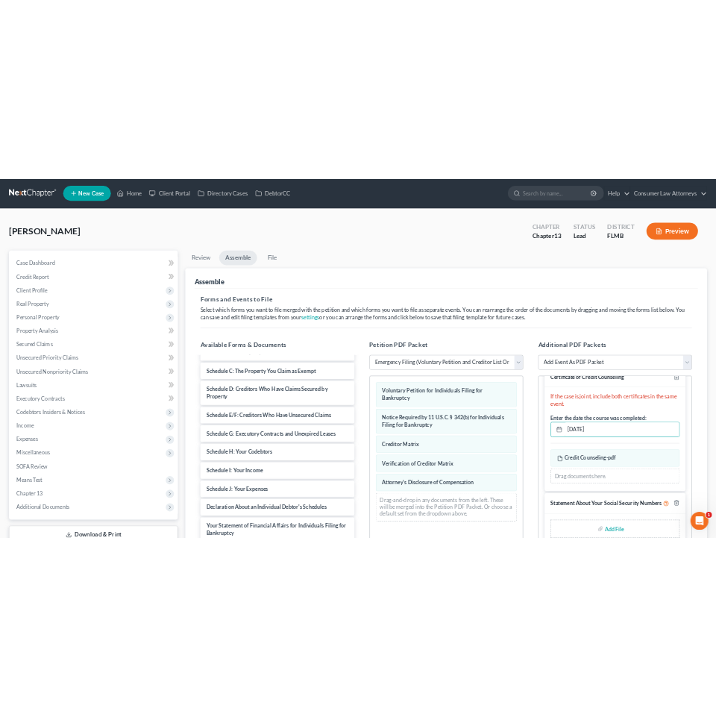
scroll to position [45, 0]
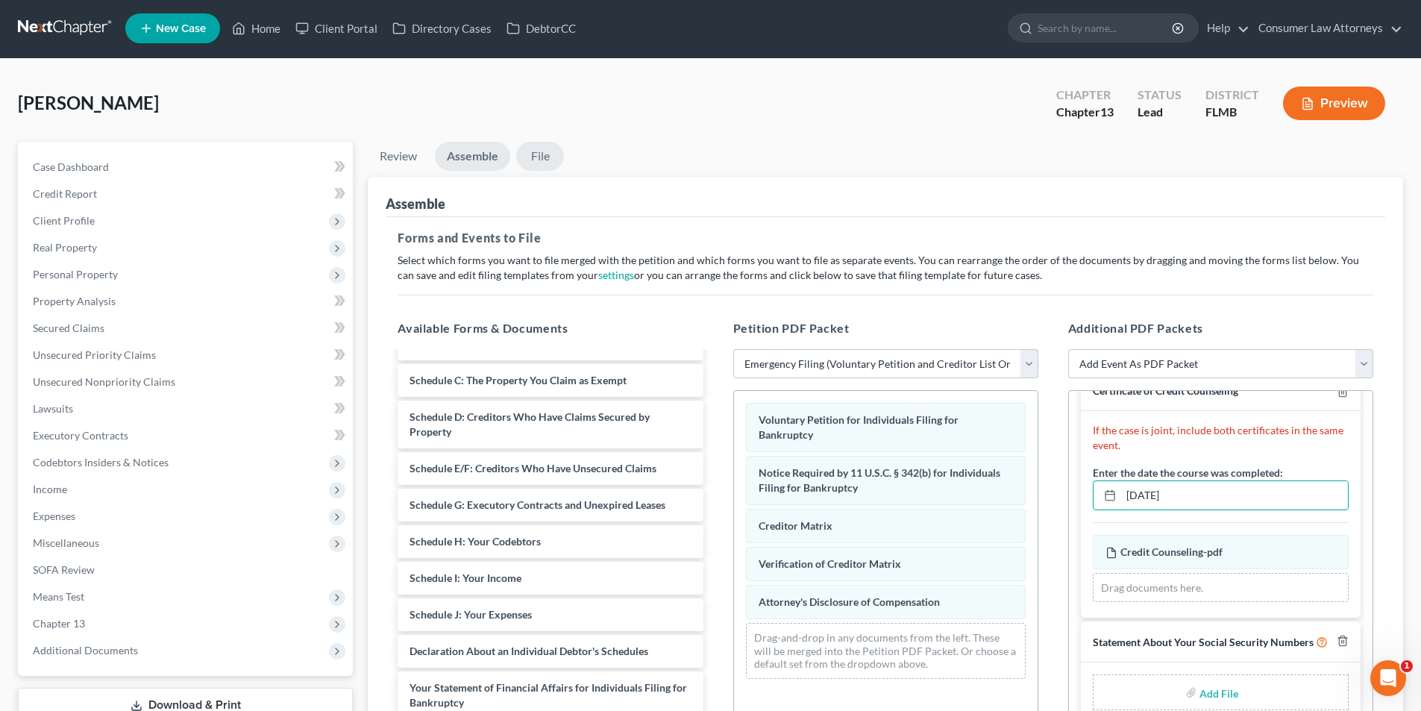
type input "09/09/2025"
click at [545, 152] on link "File" at bounding box center [540, 156] width 48 height 29
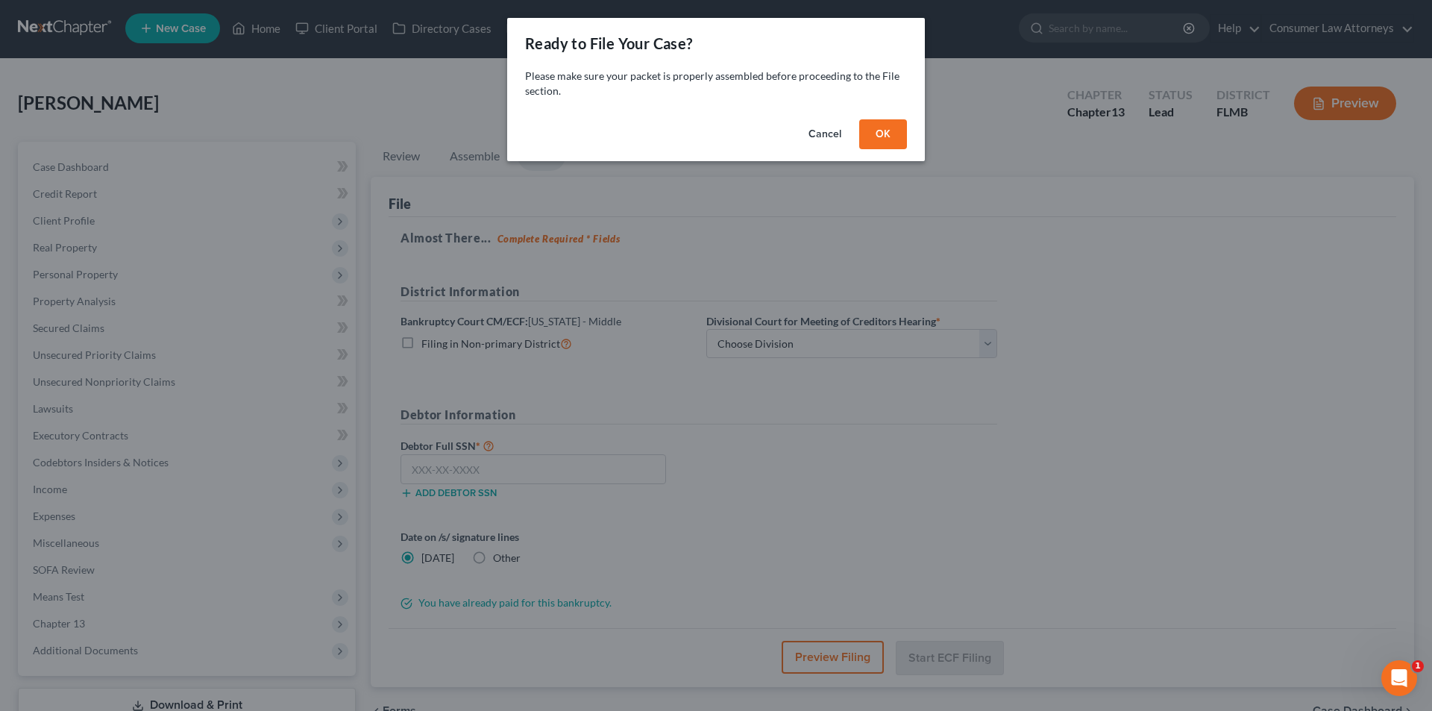
click at [883, 132] on button "OK" at bounding box center [883, 134] width 48 height 30
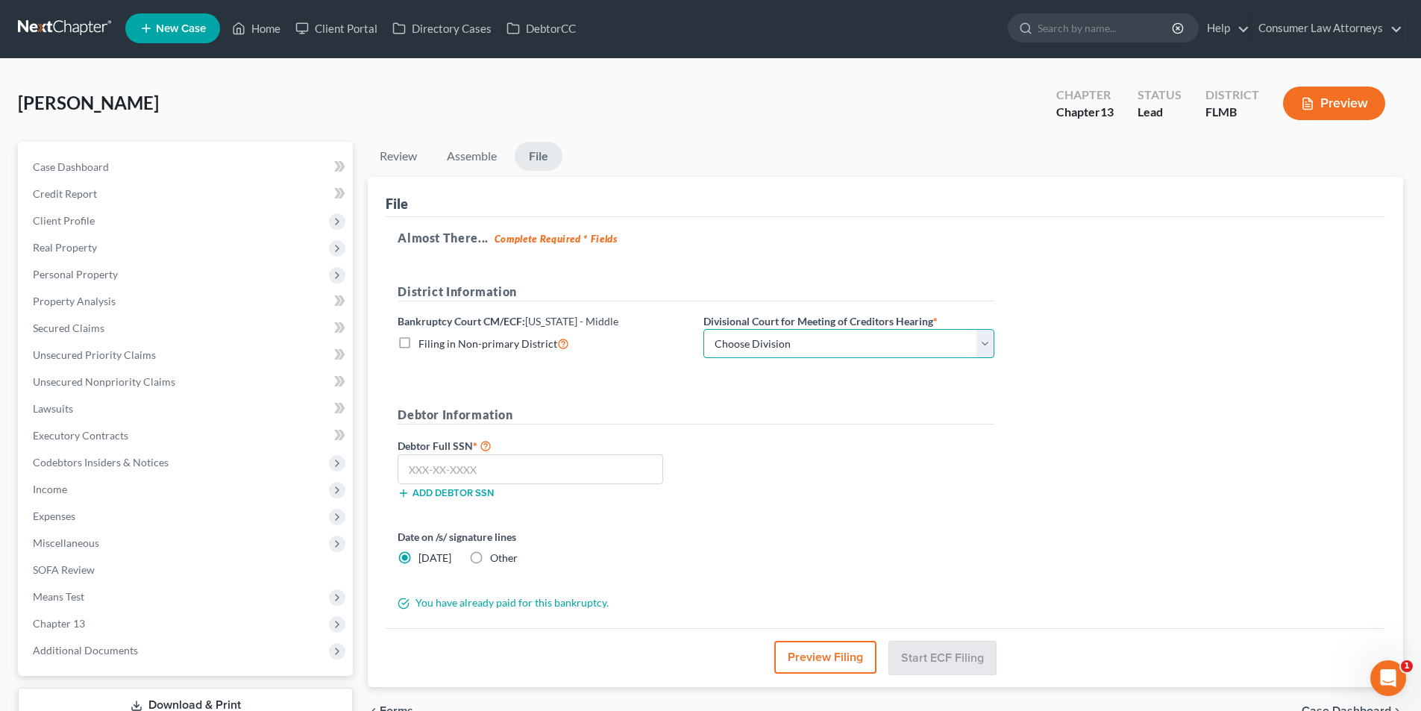
click at [984, 345] on select "Choose Division Fort Myers Jacksonville Orlando Tampa" at bounding box center [849, 344] width 291 height 30
select select "2"
click at [704, 329] on select "Choose Division Fort Myers Jacksonville Orlando Tampa" at bounding box center [849, 344] width 291 height 30
click at [430, 467] on input "text" at bounding box center [531, 469] width 266 height 30
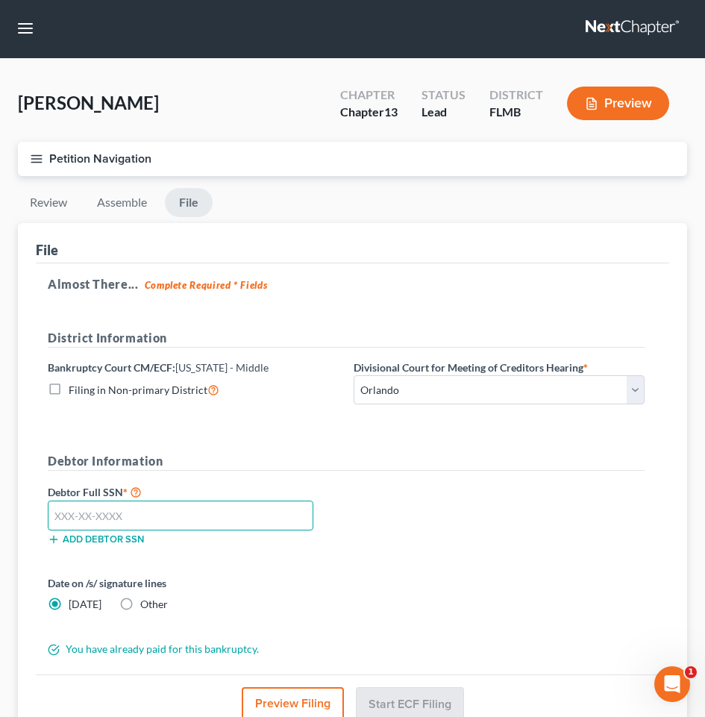
click at [154, 505] on input "text" at bounding box center [181, 516] width 266 height 30
type input "073-50-3760"
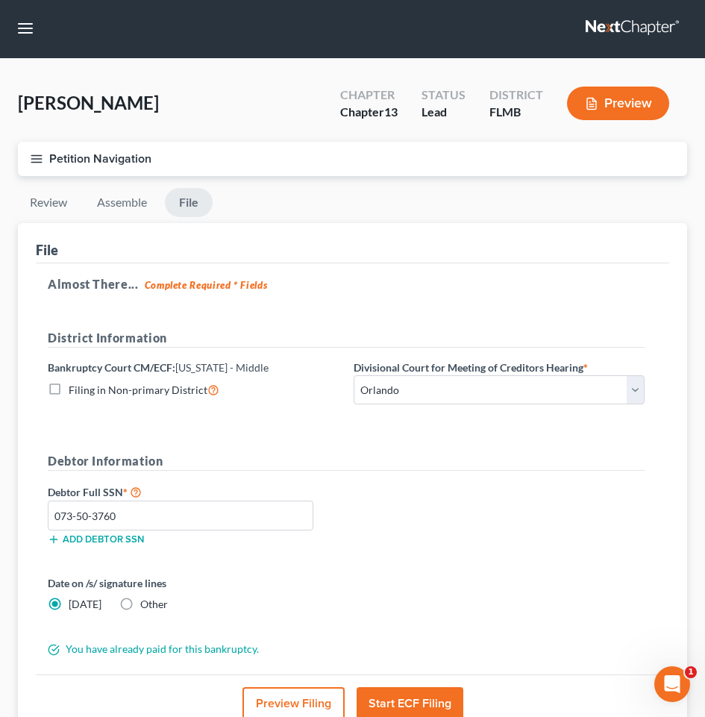
click at [434, 695] on button "Start ECF Filing" at bounding box center [410, 703] width 107 height 33
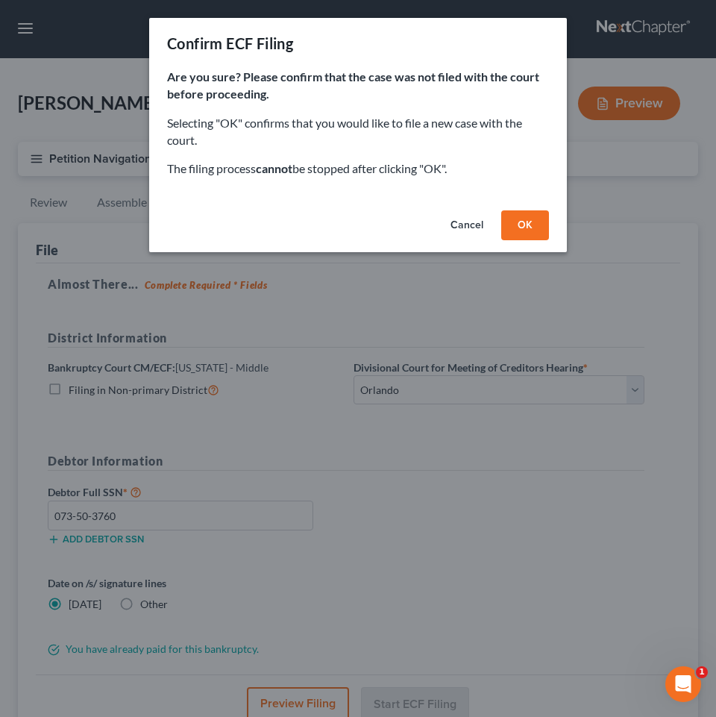
click at [537, 228] on button "OK" at bounding box center [525, 225] width 48 height 30
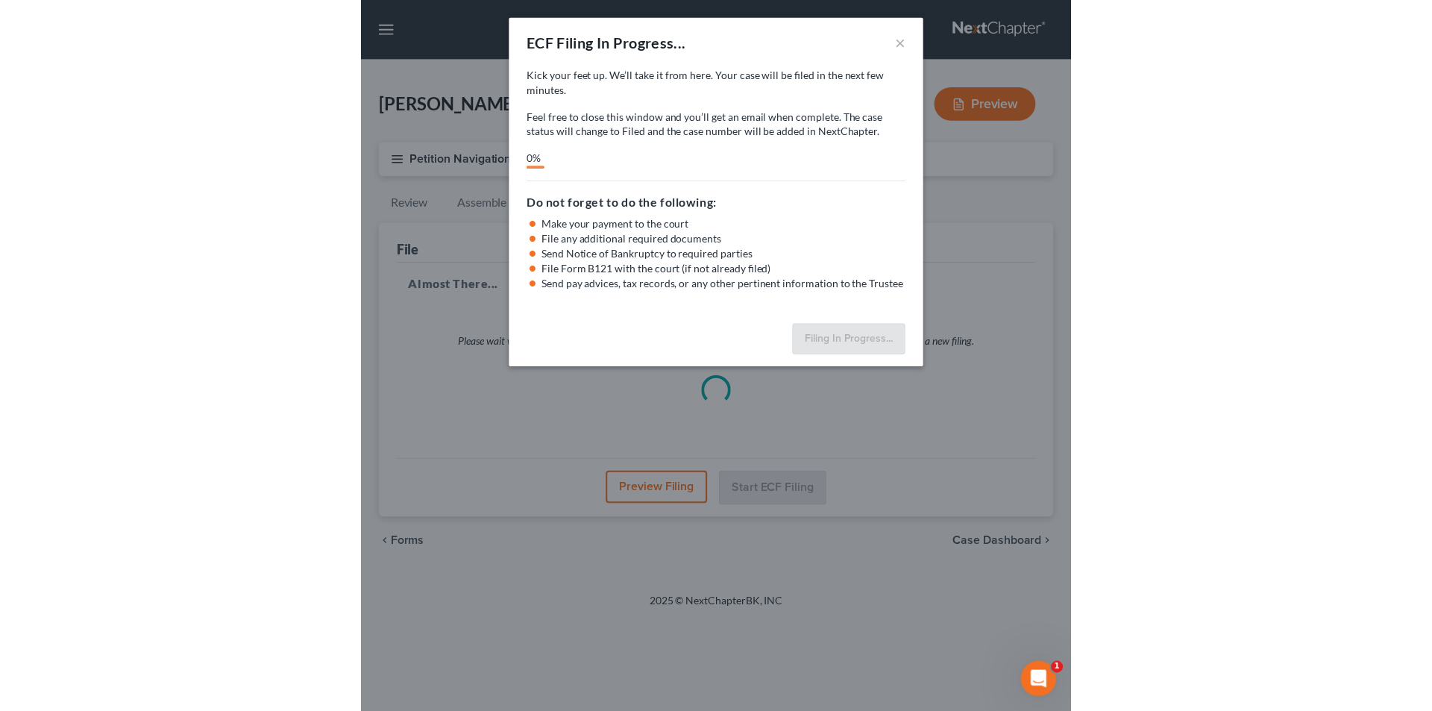
scroll to position [0, 0]
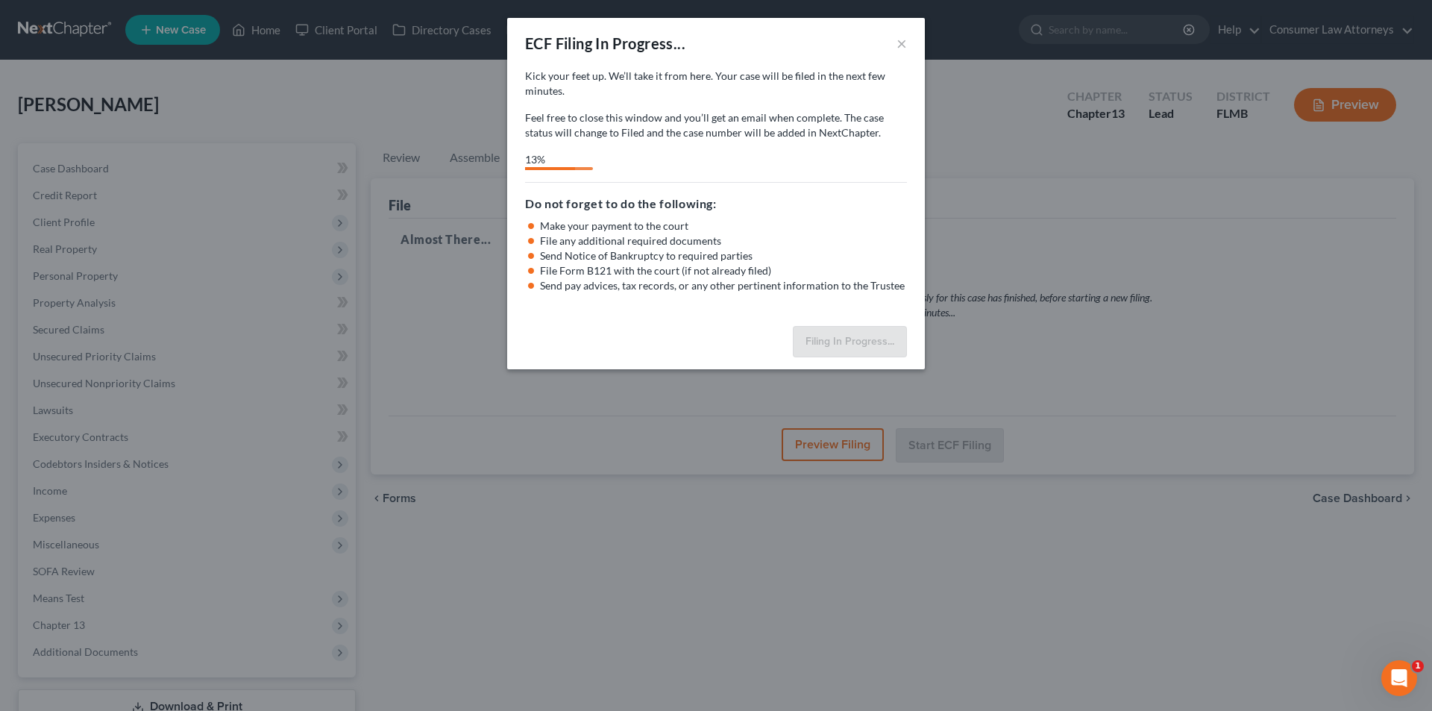
select select "2"
